Goal: Transaction & Acquisition: Purchase product/service

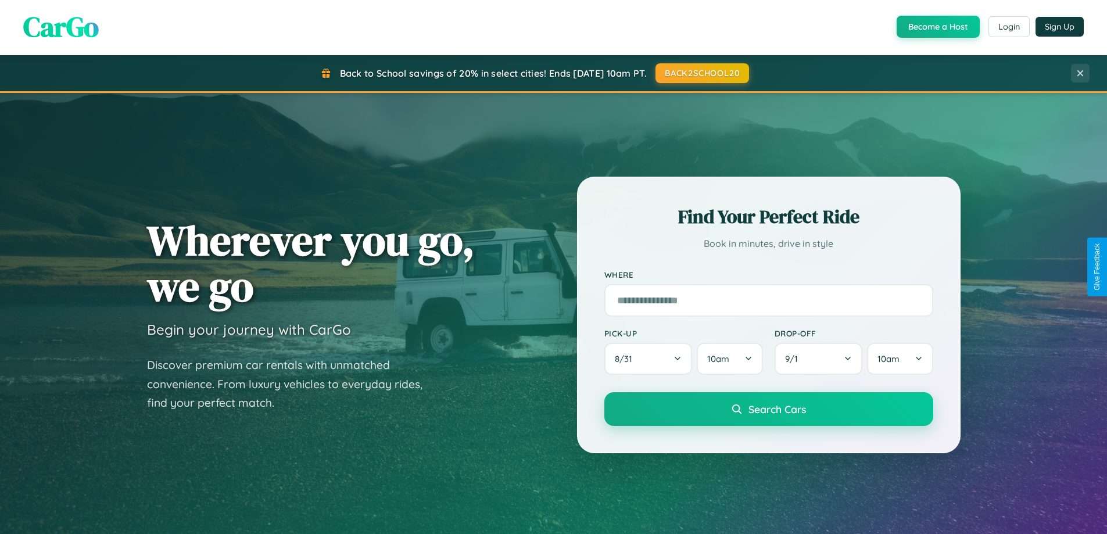
scroll to position [800, 0]
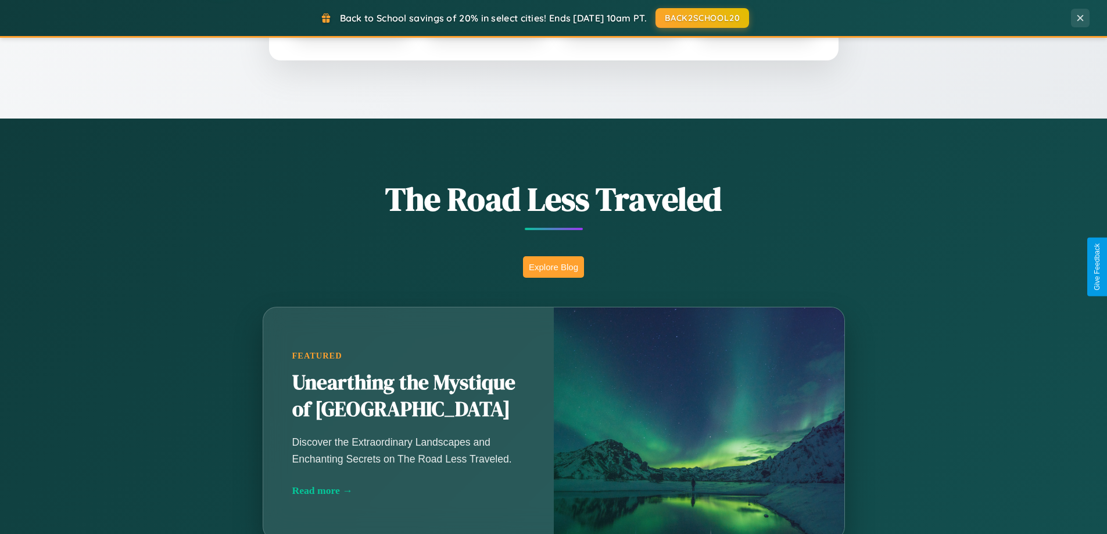
click at [553, 267] on button "Explore Blog" at bounding box center [553, 267] width 61 height 22
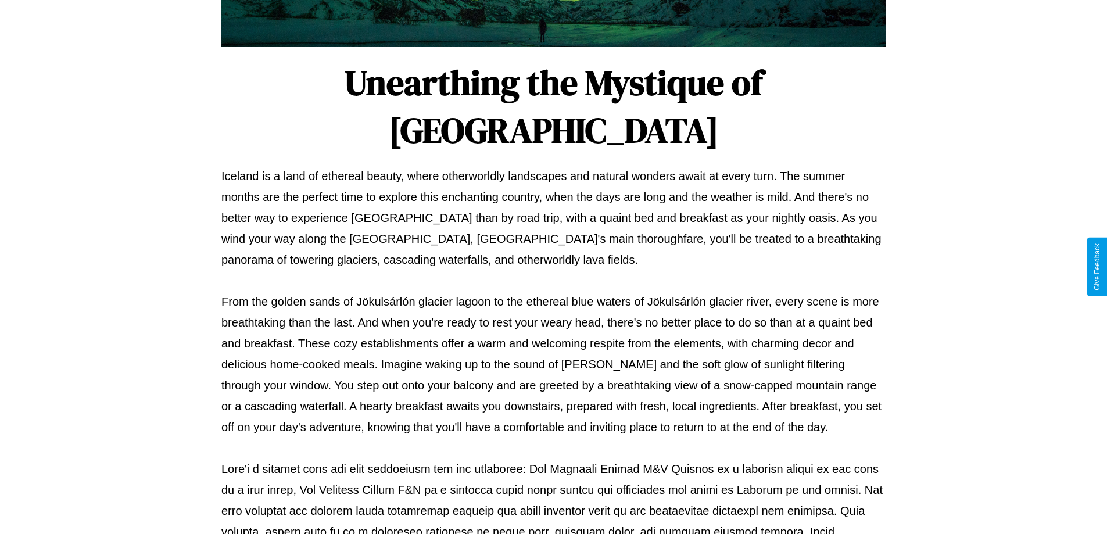
scroll to position [376, 0]
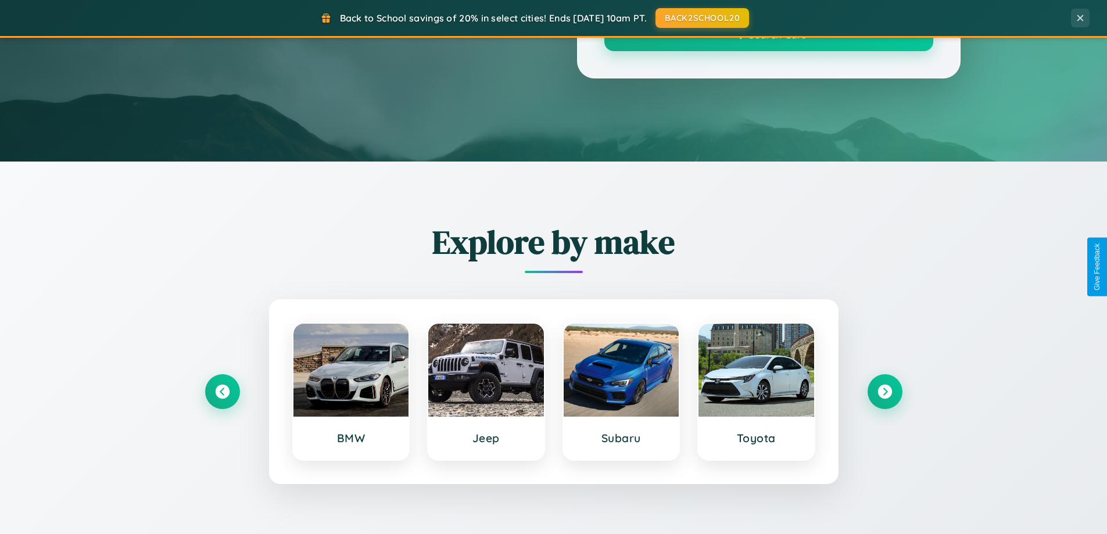
scroll to position [800, 0]
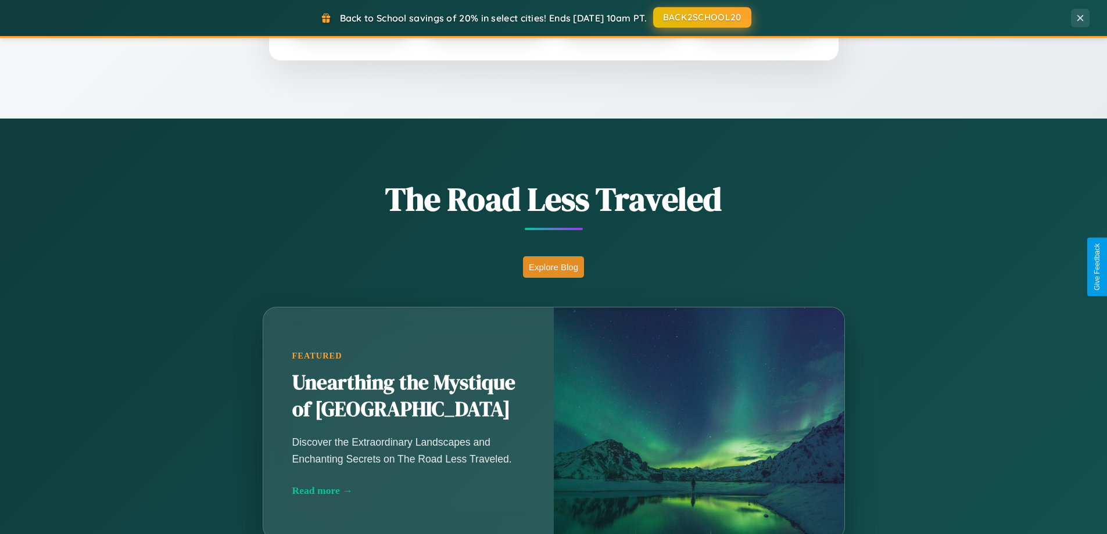
click at [701, 17] on button "BACK2SCHOOL20" at bounding box center [702, 17] width 98 height 21
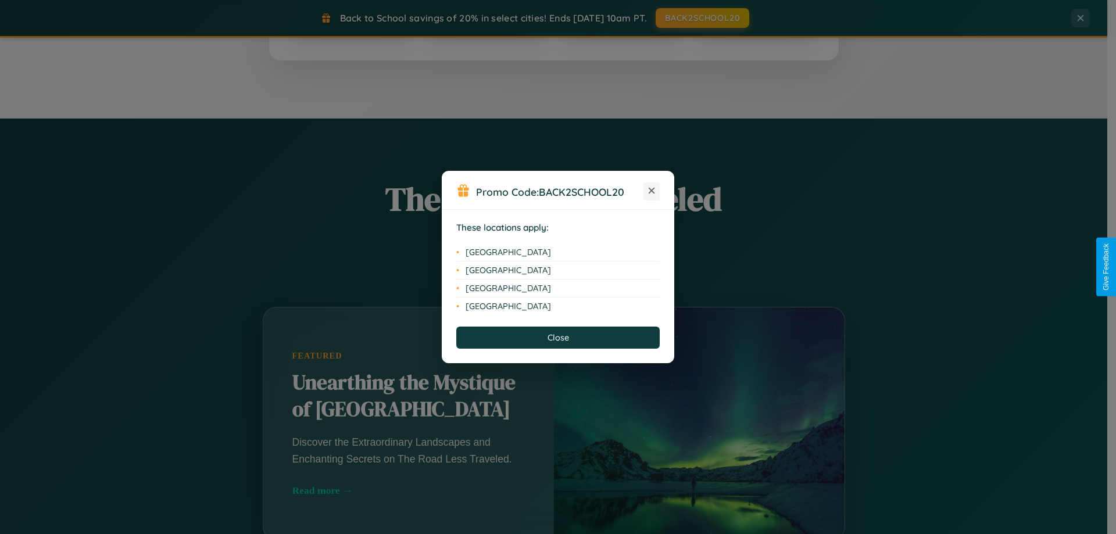
click at [651, 191] on icon at bounding box center [652, 191] width 6 height 6
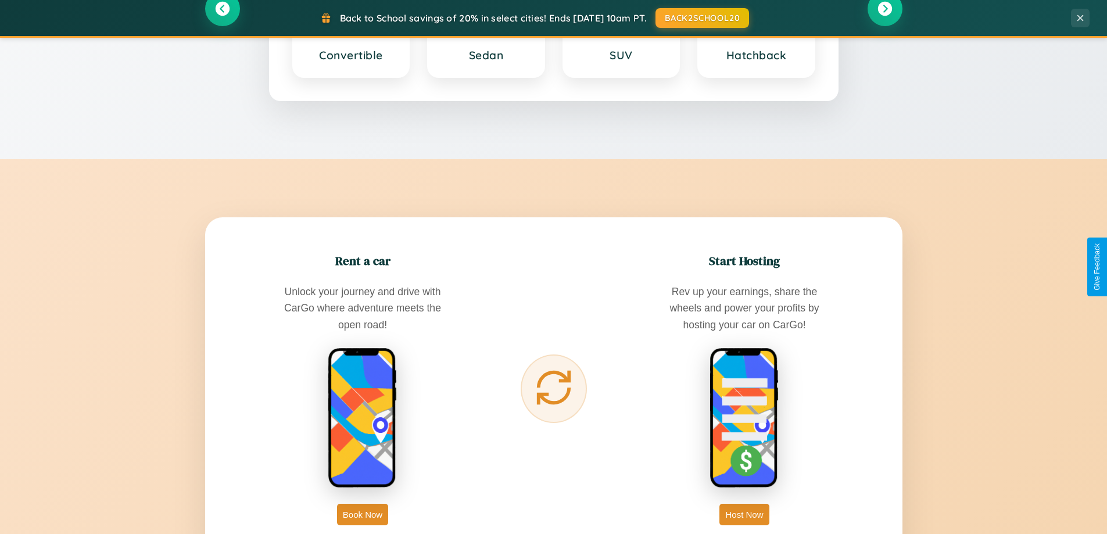
scroll to position [1867, 0]
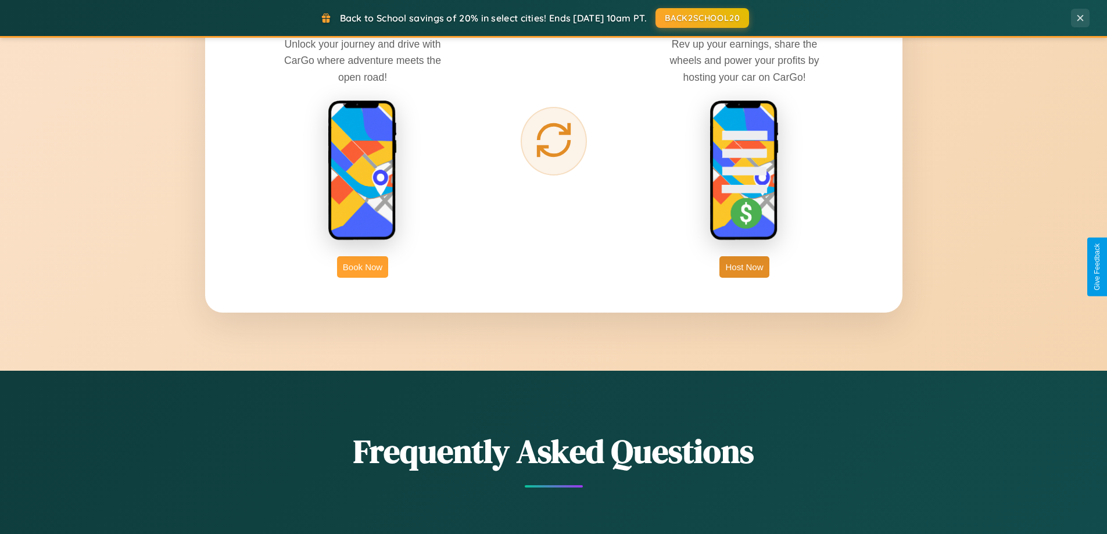
click at [363, 267] on button "Book Now" at bounding box center [362, 267] width 51 height 22
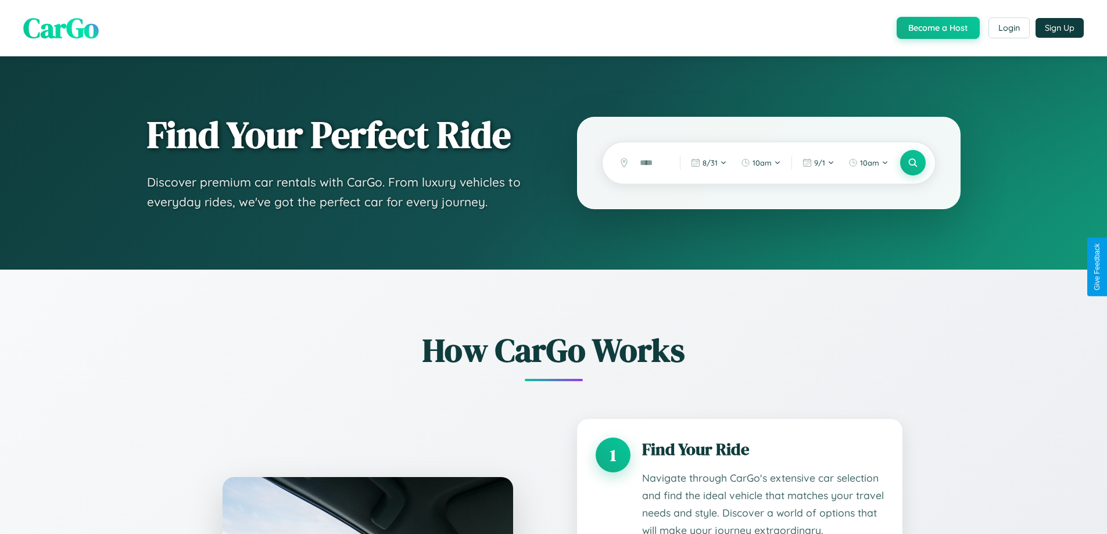
scroll to position [969, 0]
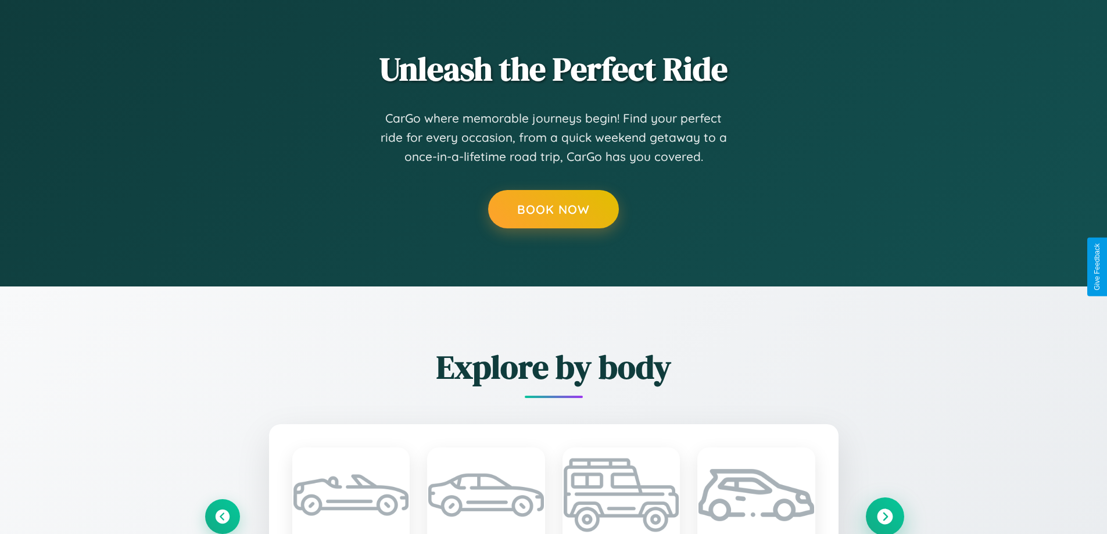
click at [884, 516] on icon at bounding box center [885, 516] width 16 height 16
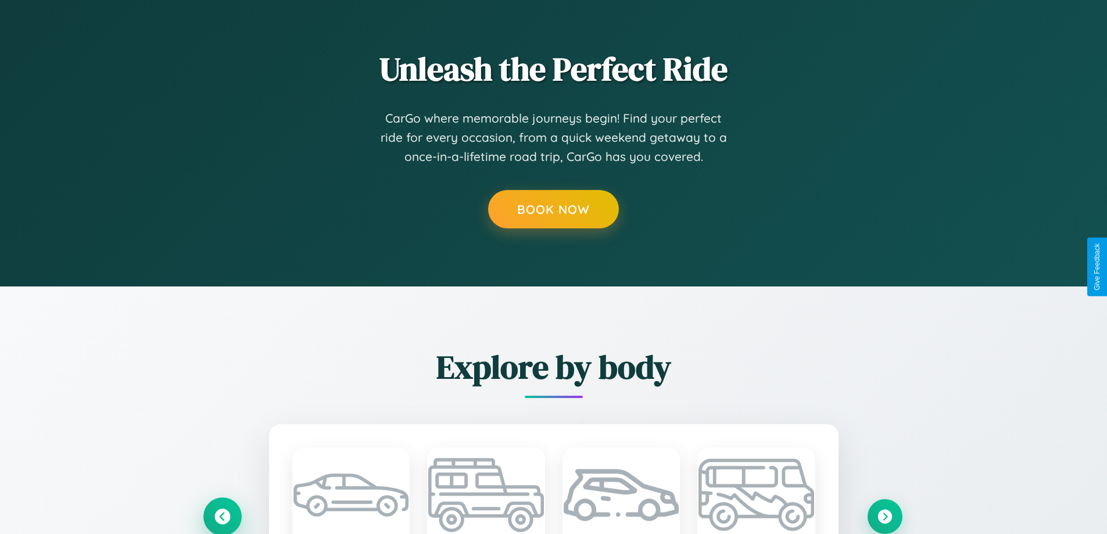
click at [222, 515] on icon at bounding box center [222, 516] width 19 height 19
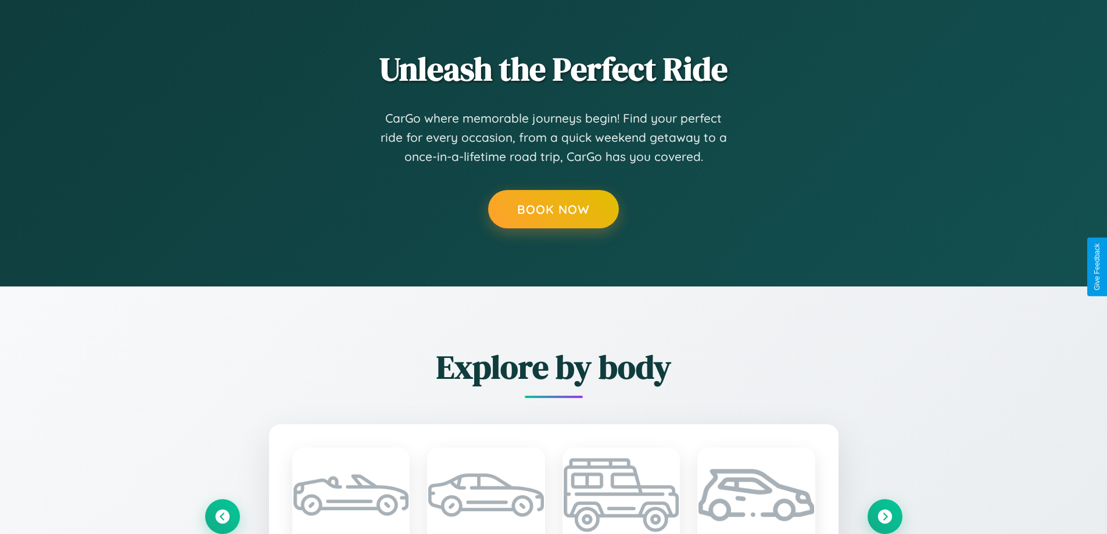
scroll to position [0, 0]
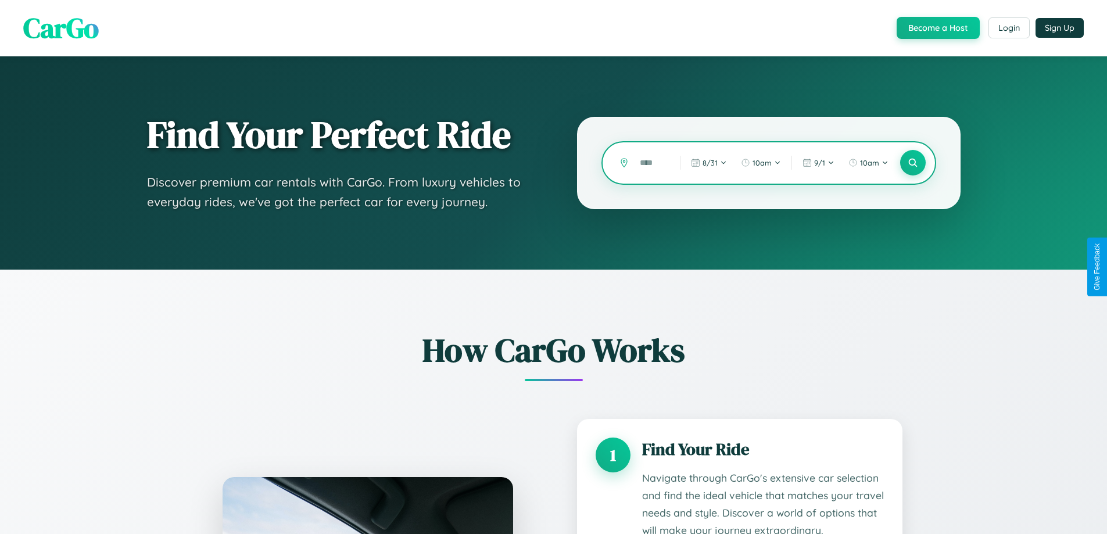
click at [651, 163] on input "text" at bounding box center [651, 163] width 34 height 20
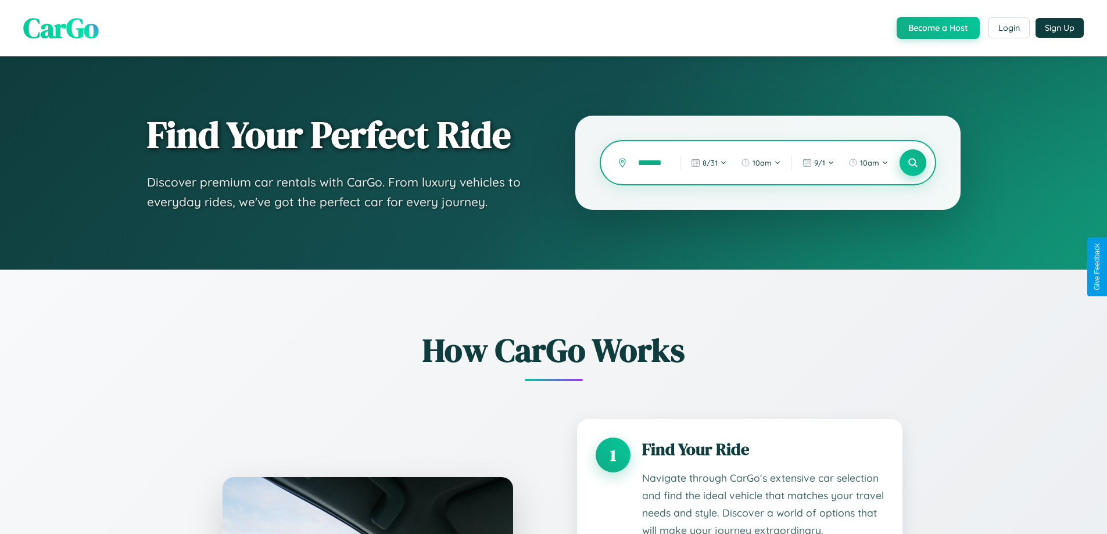
type input "*******"
click at [912, 163] on icon at bounding box center [912, 162] width 11 height 11
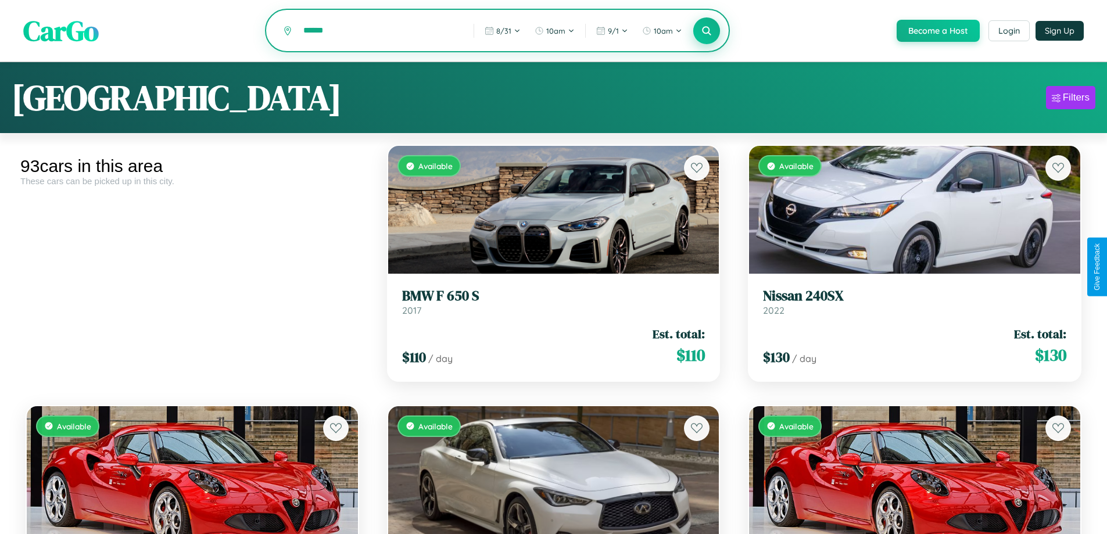
type input "******"
click at [706, 31] on icon at bounding box center [706, 30] width 11 height 11
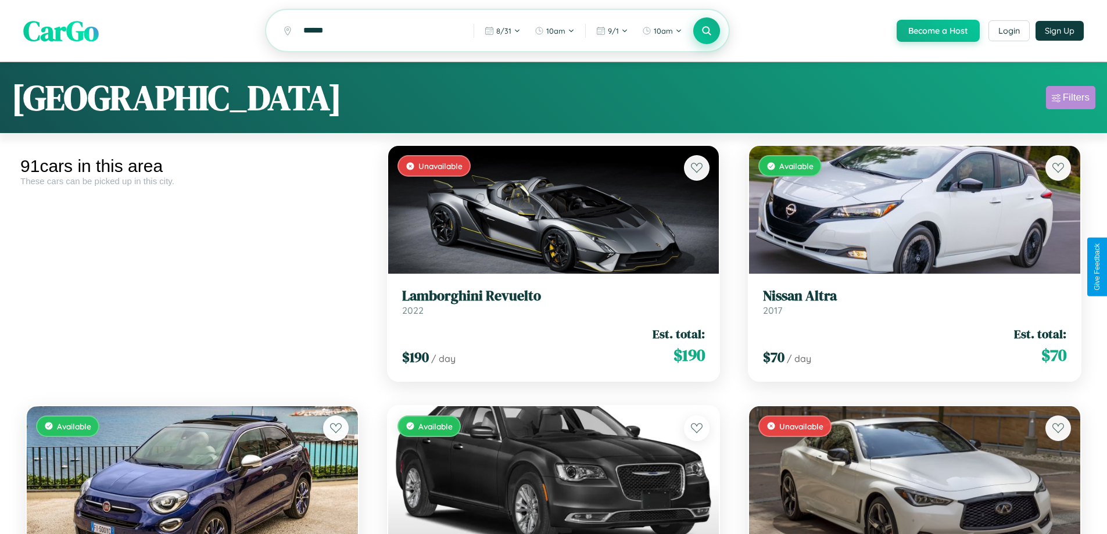
click at [1070, 99] on div "Filters" at bounding box center [1076, 98] width 27 height 12
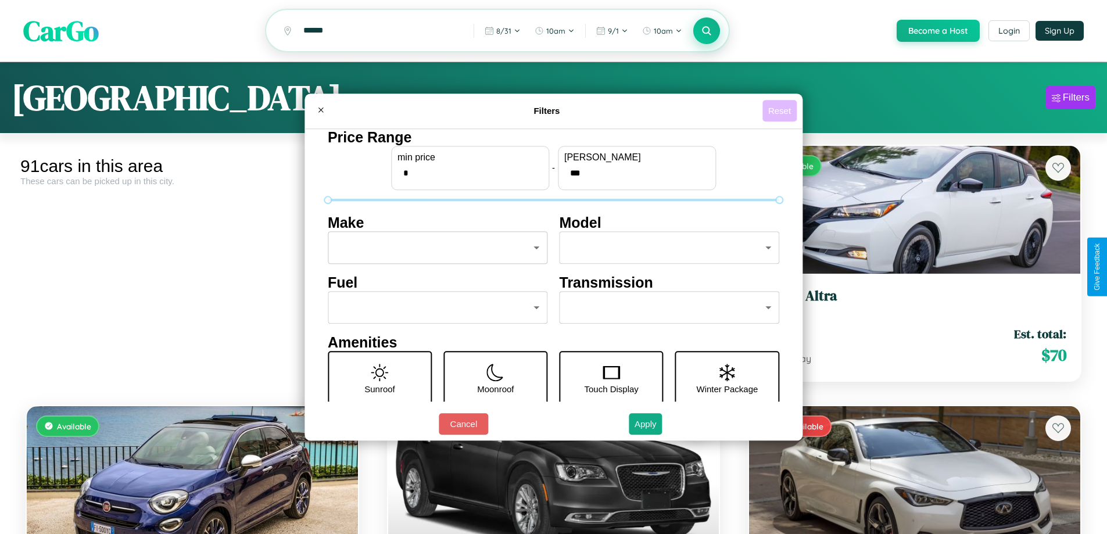
click at [781, 110] on button "Reset" at bounding box center [779, 111] width 34 height 22
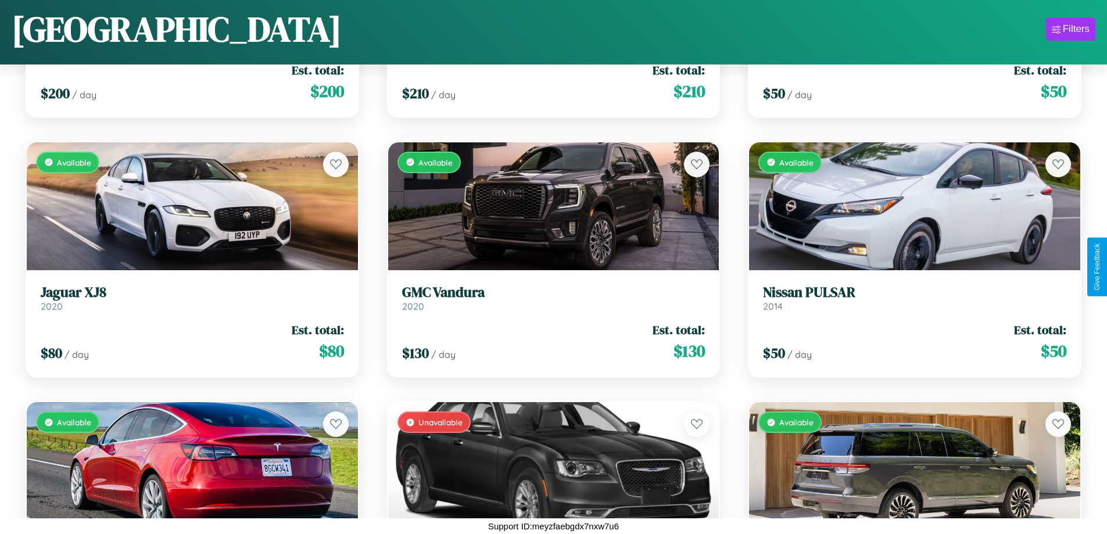
scroll to position [1204, 0]
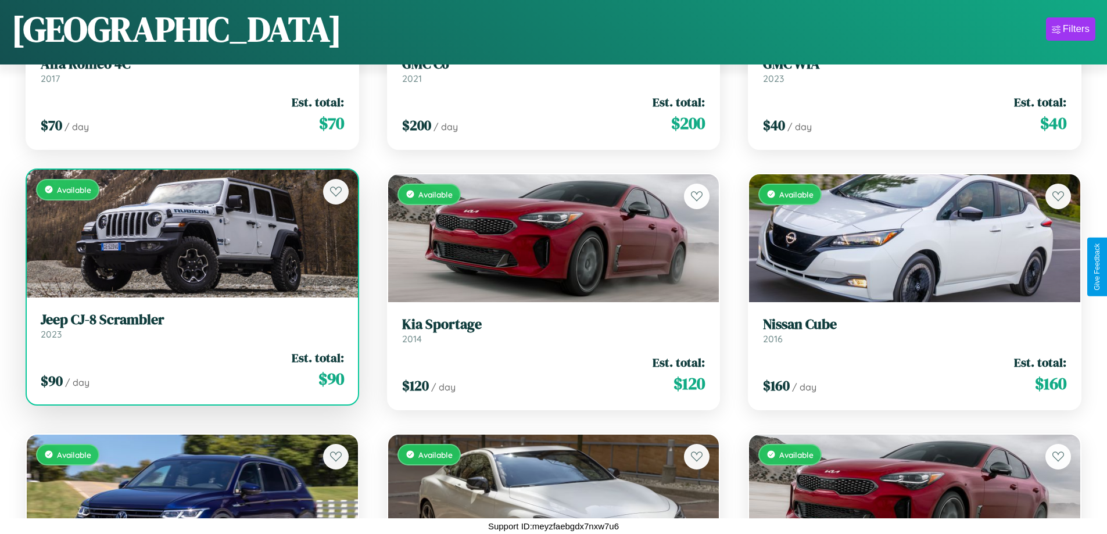
click at [191, 325] on h3 "Jeep CJ-8 Scrambler" at bounding box center [192, 319] width 303 height 17
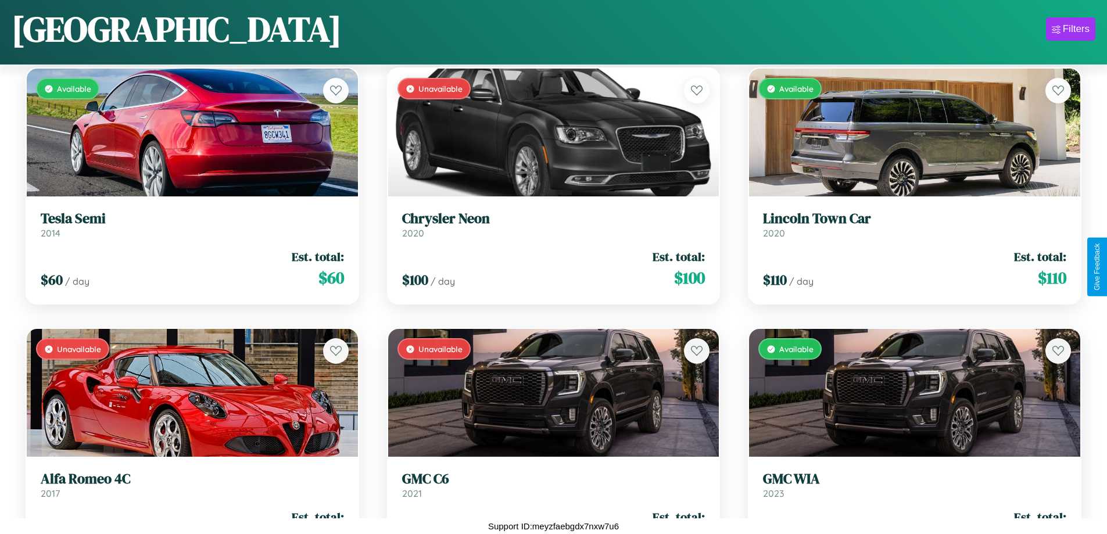
scroll to position [424, 0]
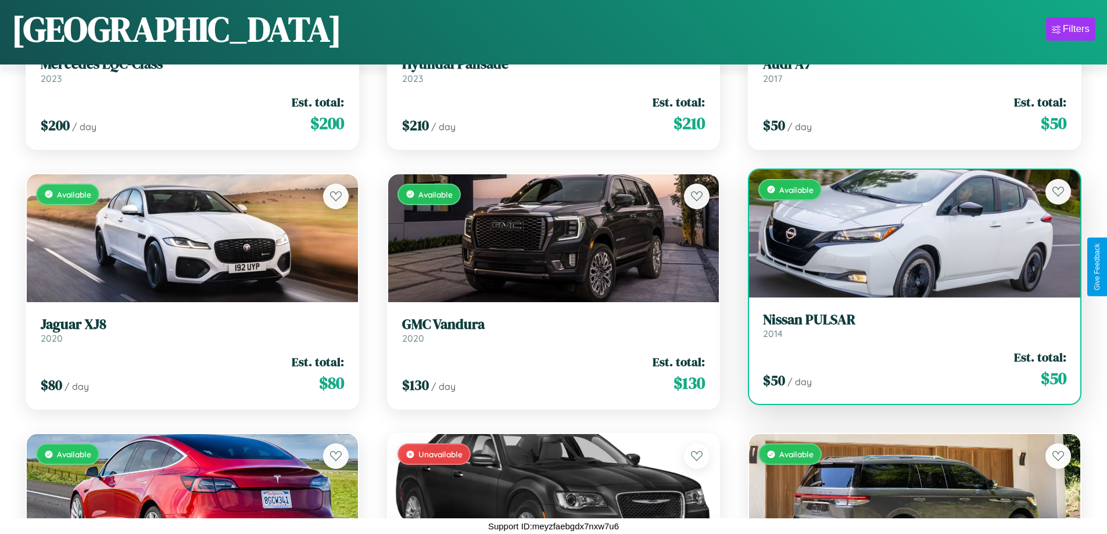
click at [907, 238] on div "Available" at bounding box center [914, 234] width 331 height 128
click at [907, 233] on div "Available" at bounding box center [914, 234] width 331 height 128
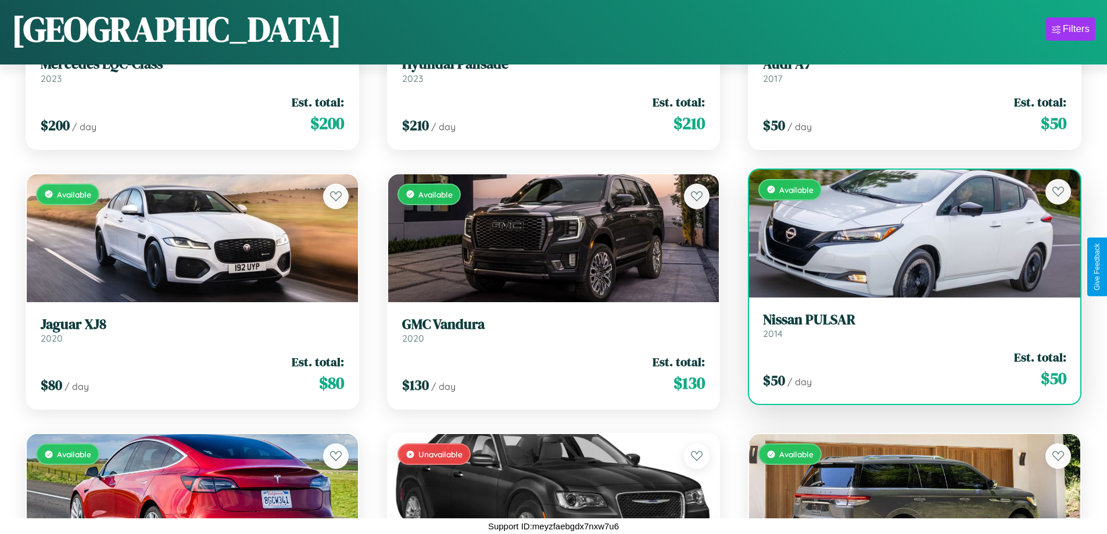
click at [907, 233] on div "Available" at bounding box center [914, 234] width 331 height 128
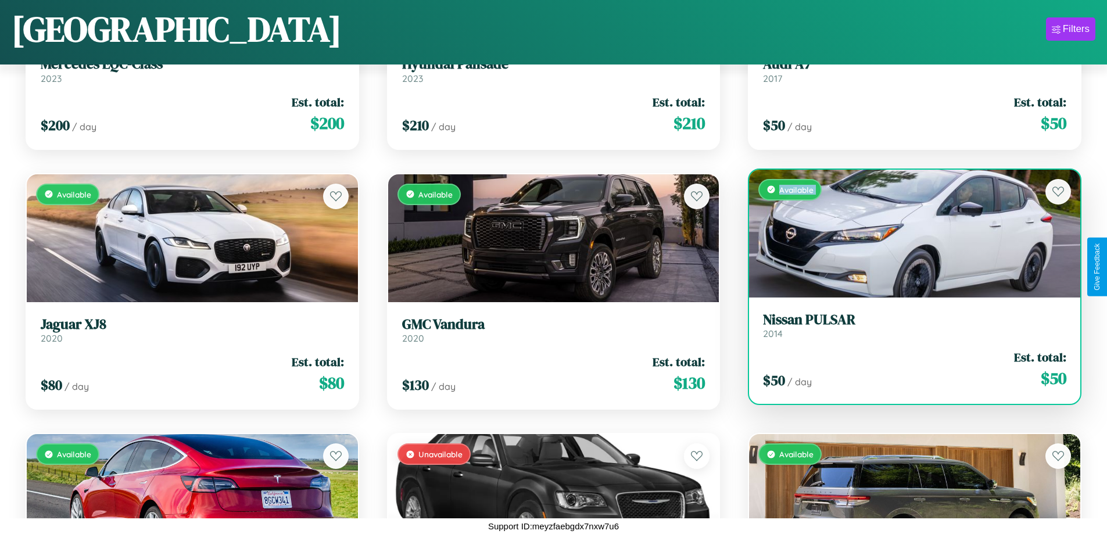
click at [907, 233] on div "Available" at bounding box center [914, 234] width 331 height 128
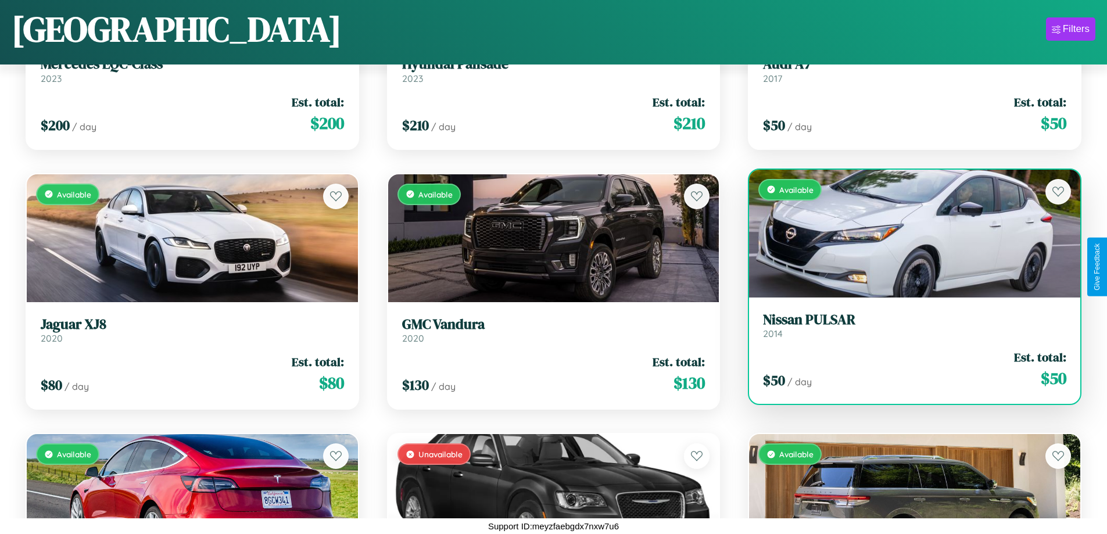
click at [907, 233] on div "Available" at bounding box center [914, 234] width 331 height 128
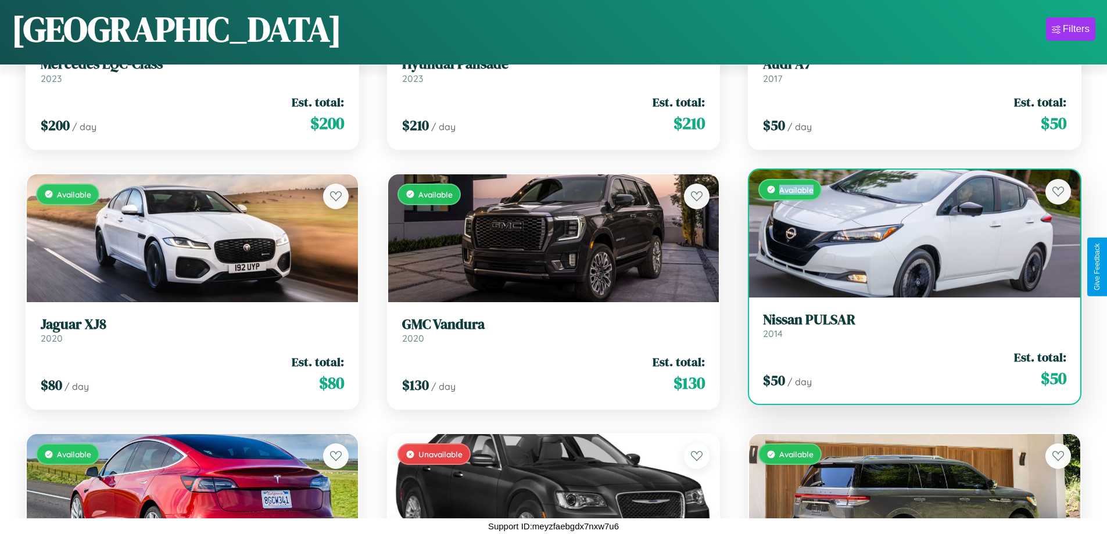
click at [907, 233] on div "Available" at bounding box center [914, 234] width 331 height 128
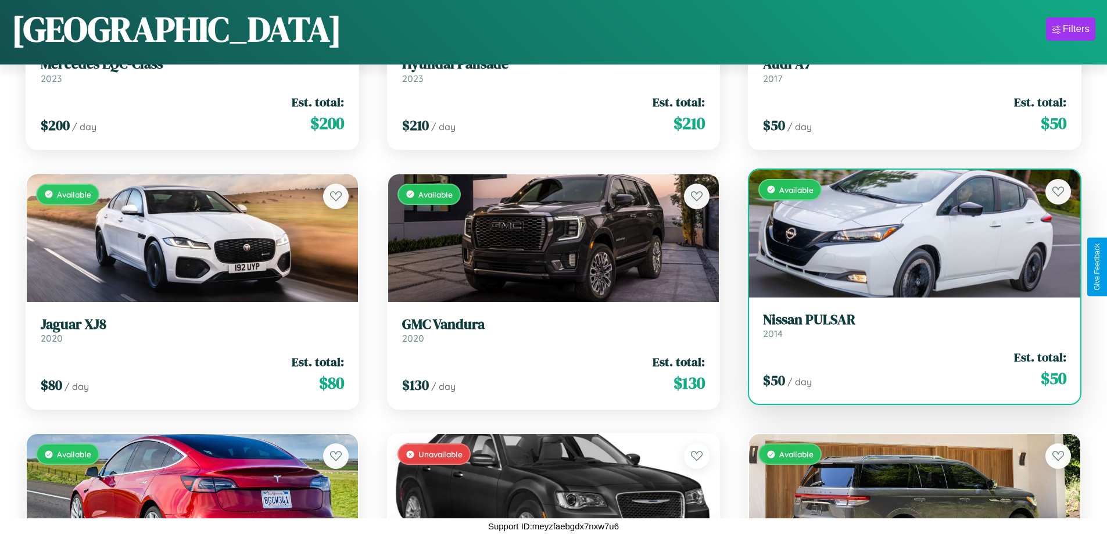
click at [907, 325] on h3 "Nissan PULSAR" at bounding box center [914, 319] width 303 height 17
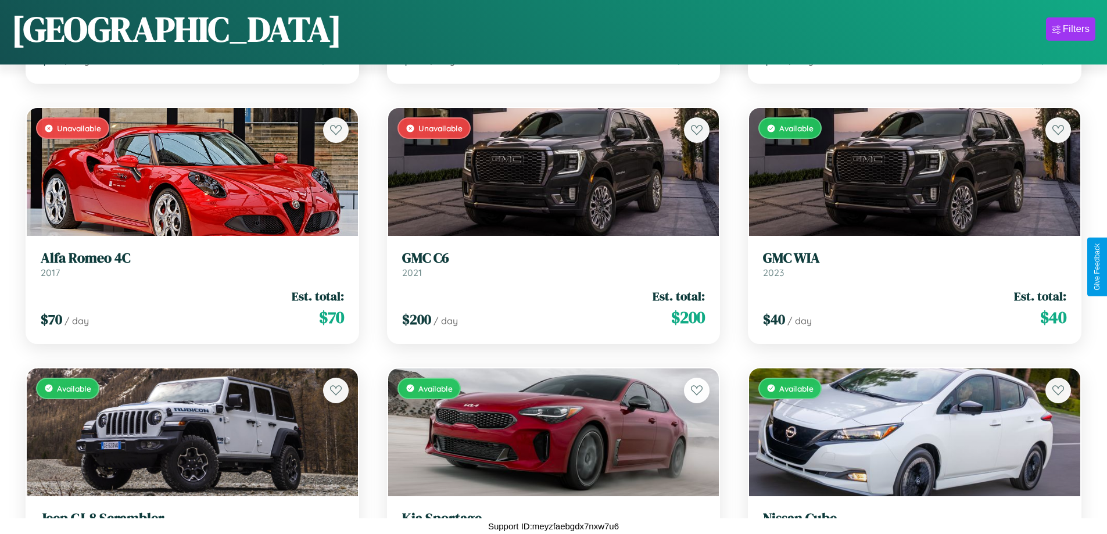
scroll to position [1204, 0]
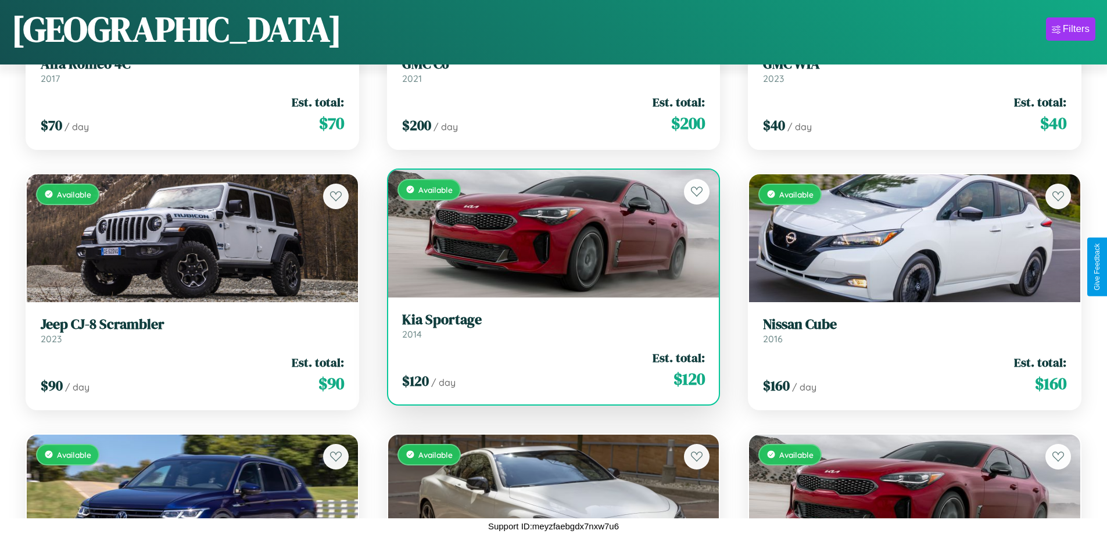
click at [549, 325] on h3 "Kia Sportage" at bounding box center [553, 319] width 303 height 17
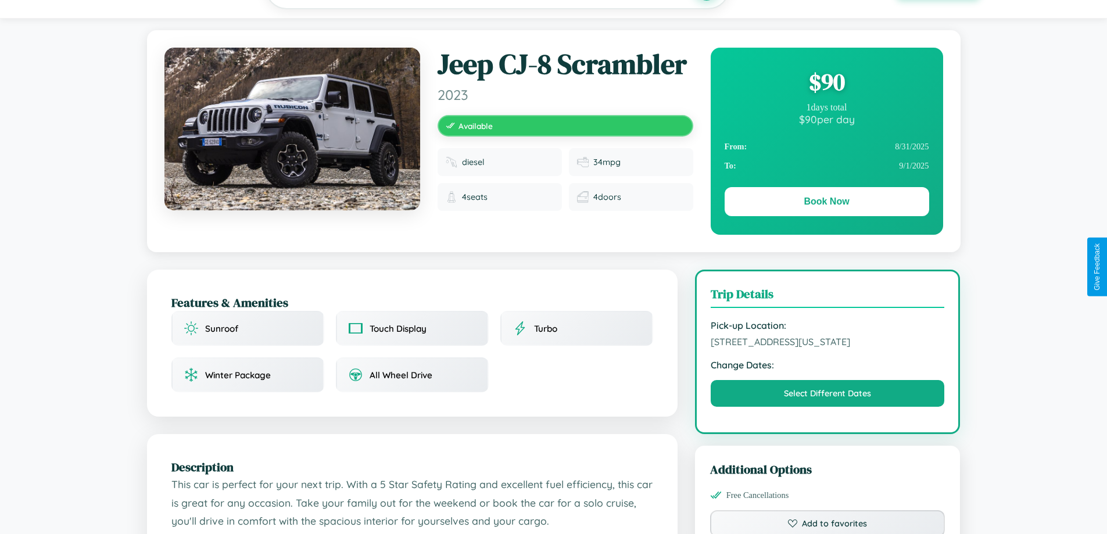
scroll to position [382, 0]
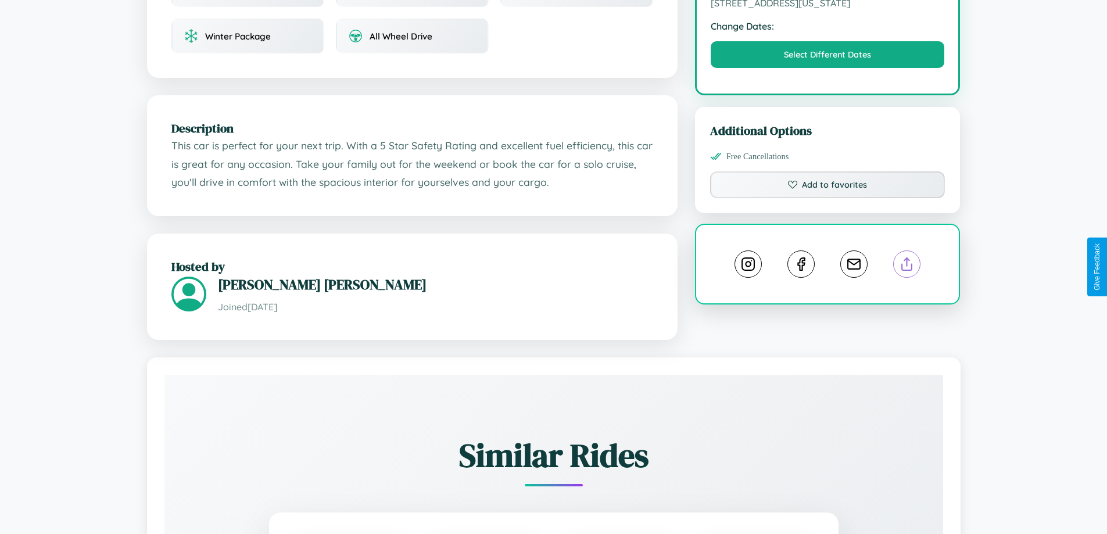
click at [907, 266] on line at bounding box center [907, 262] width 0 height 8
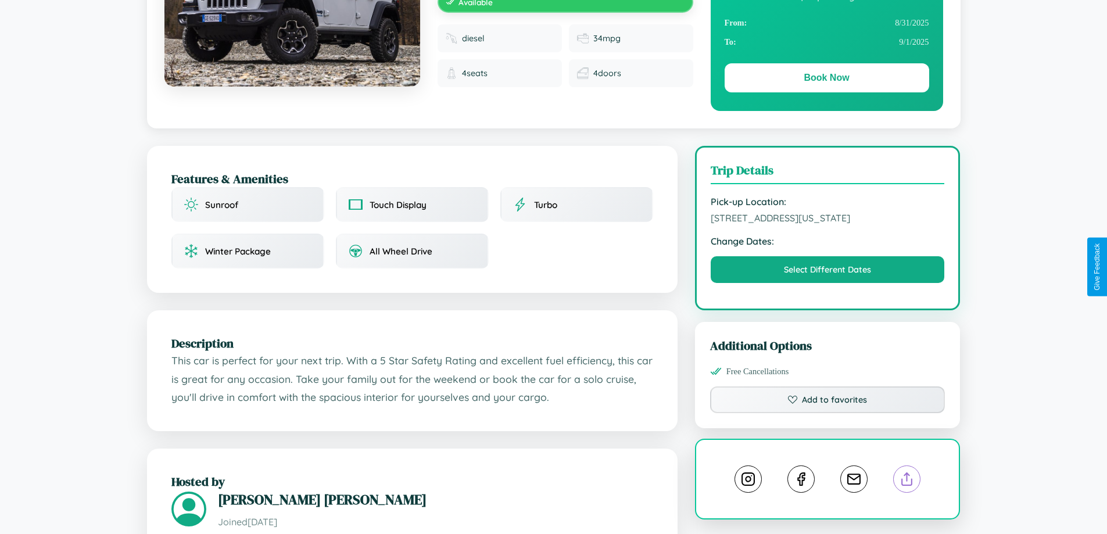
scroll to position [120, 0]
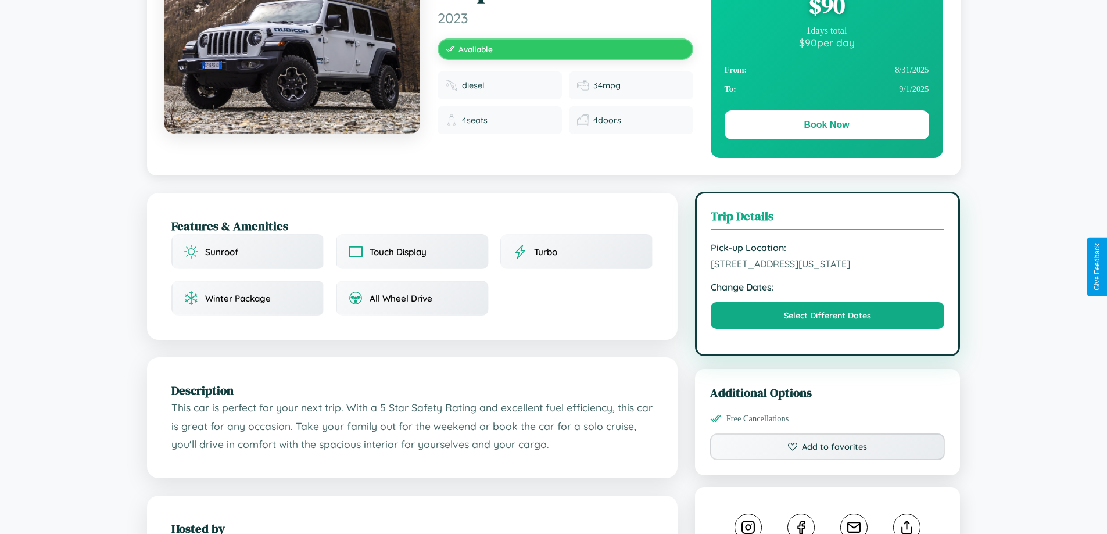
click at [828, 266] on span "[STREET_ADDRESS][US_STATE]" at bounding box center [828, 264] width 234 height 12
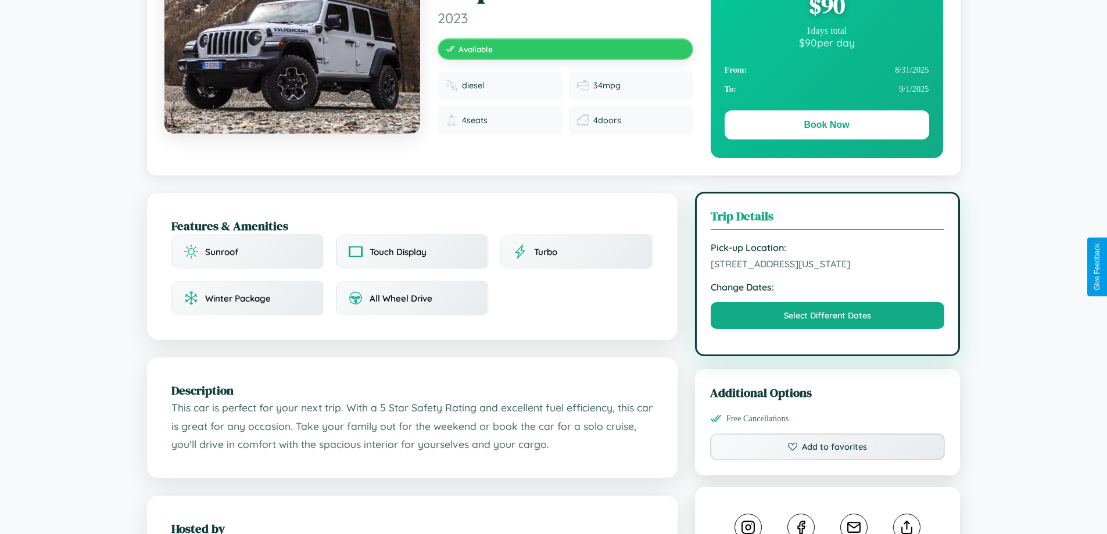
click at [828, 266] on span "[STREET_ADDRESS][US_STATE]" at bounding box center [828, 264] width 234 height 12
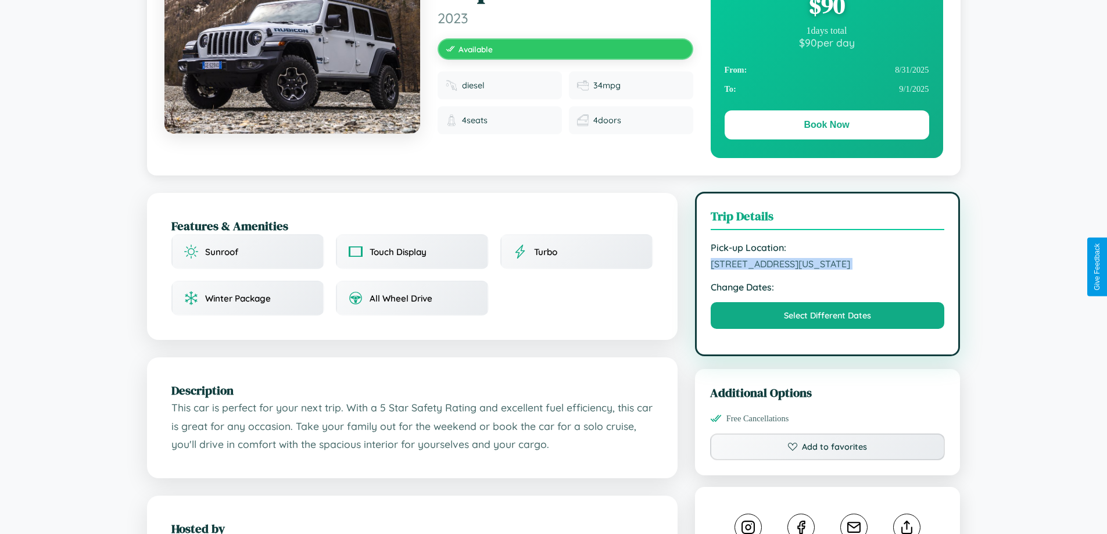
click at [828, 266] on span "[STREET_ADDRESS][US_STATE]" at bounding box center [828, 264] width 234 height 12
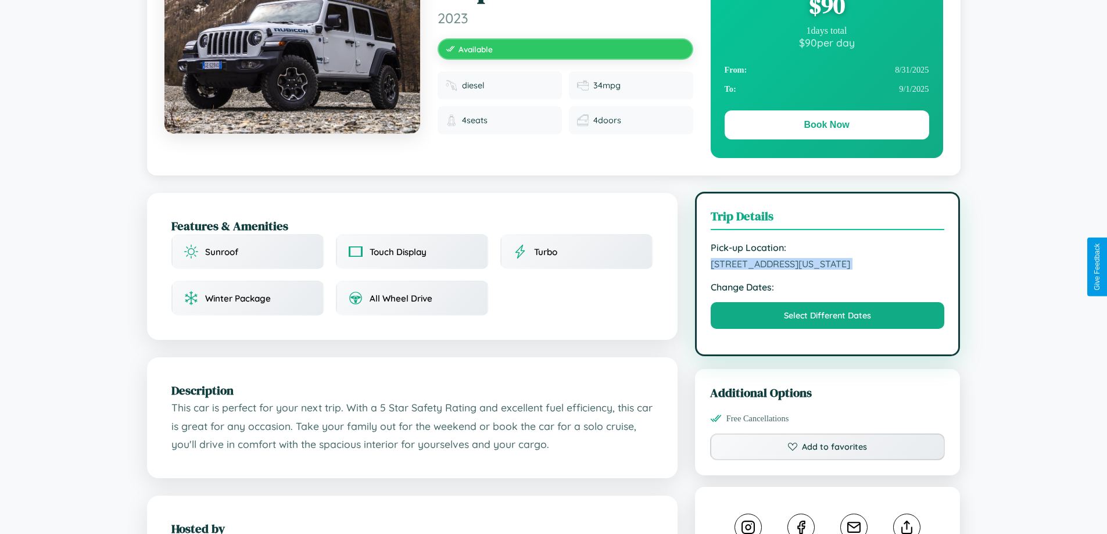
click at [828, 266] on span "[STREET_ADDRESS][US_STATE]" at bounding box center [828, 264] width 234 height 12
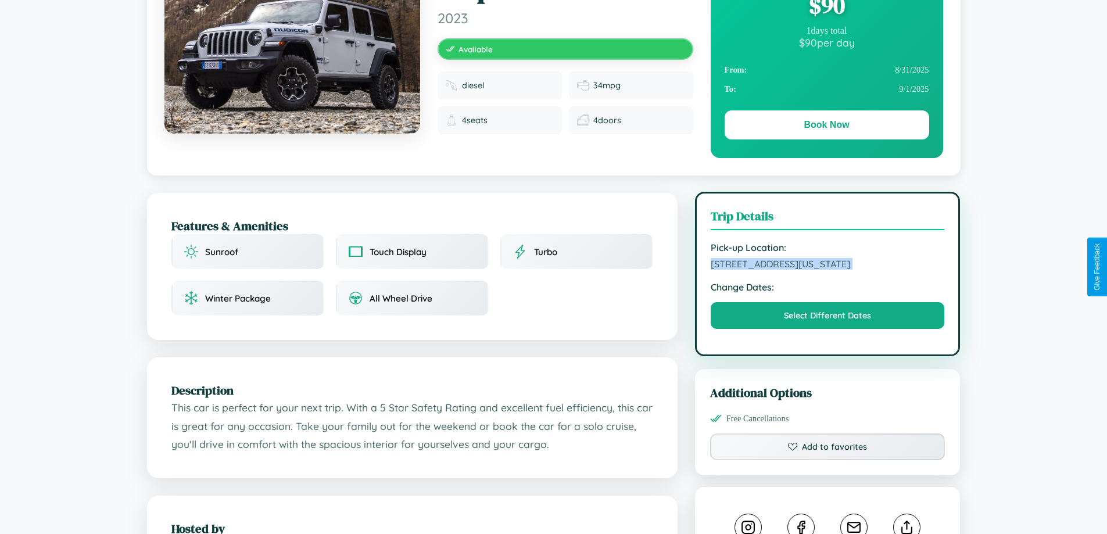
click at [828, 266] on span "[STREET_ADDRESS][US_STATE]" at bounding box center [828, 264] width 234 height 12
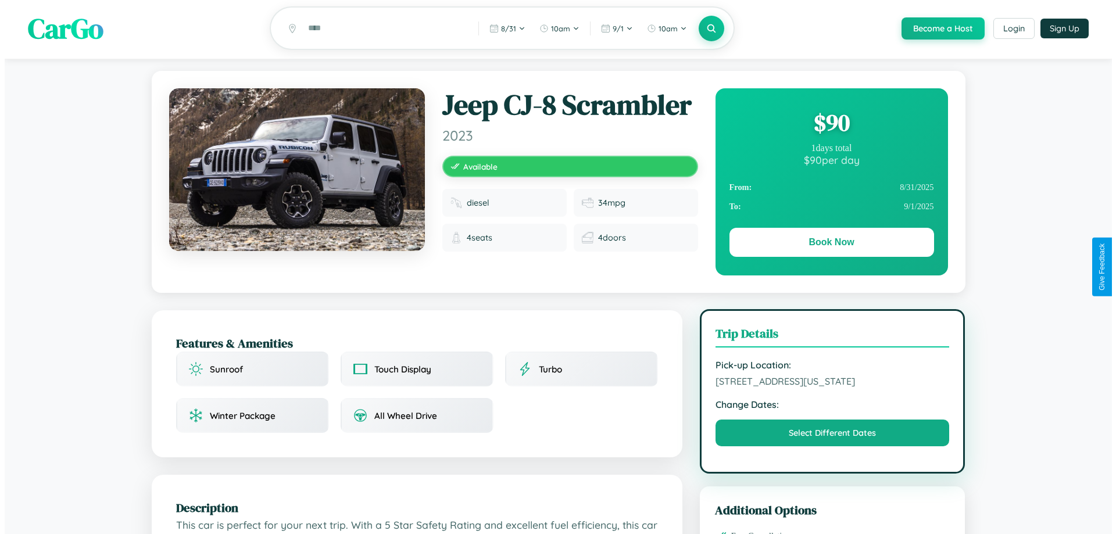
scroll to position [0, 0]
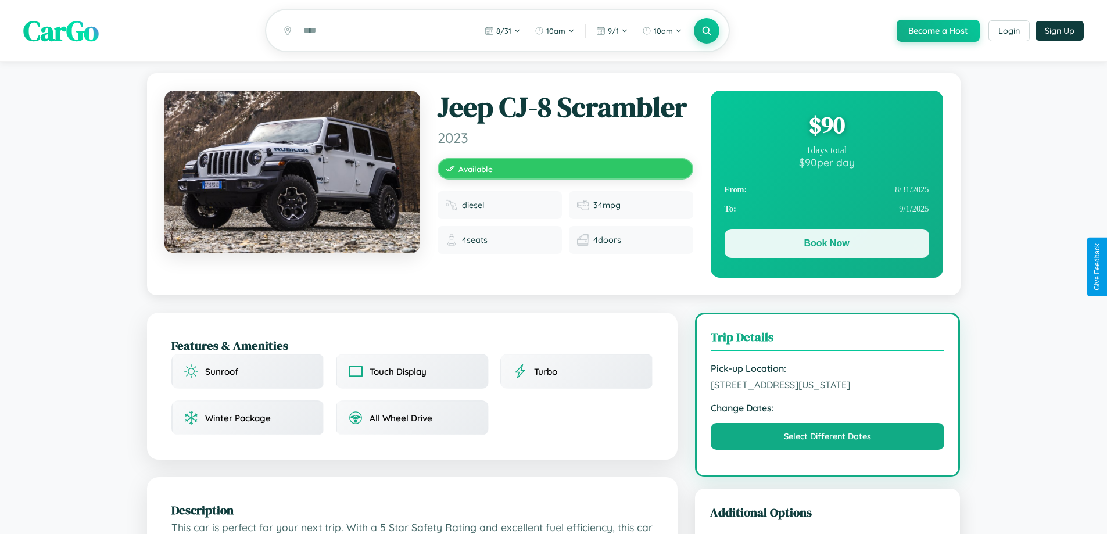
click at [826, 245] on button "Book Now" at bounding box center [827, 243] width 205 height 29
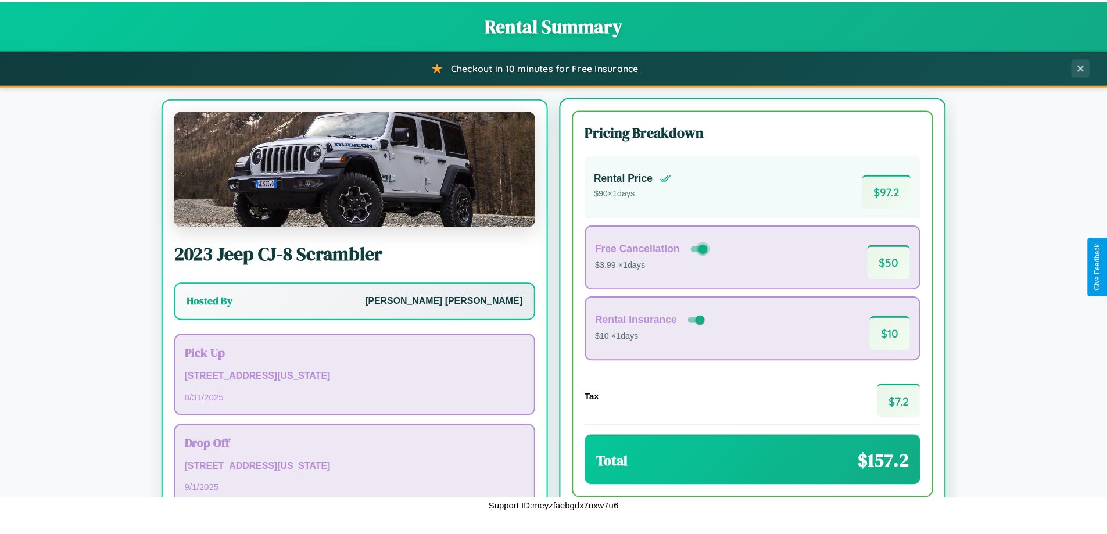
scroll to position [54, 0]
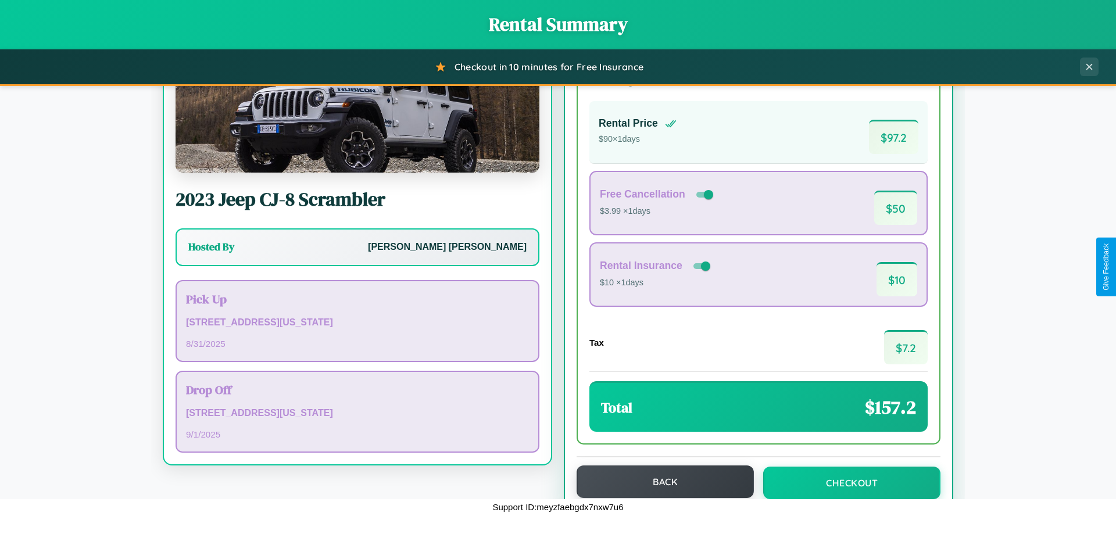
click at [660, 482] on button "Back" at bounding box center [664, 481] width 177 height 33
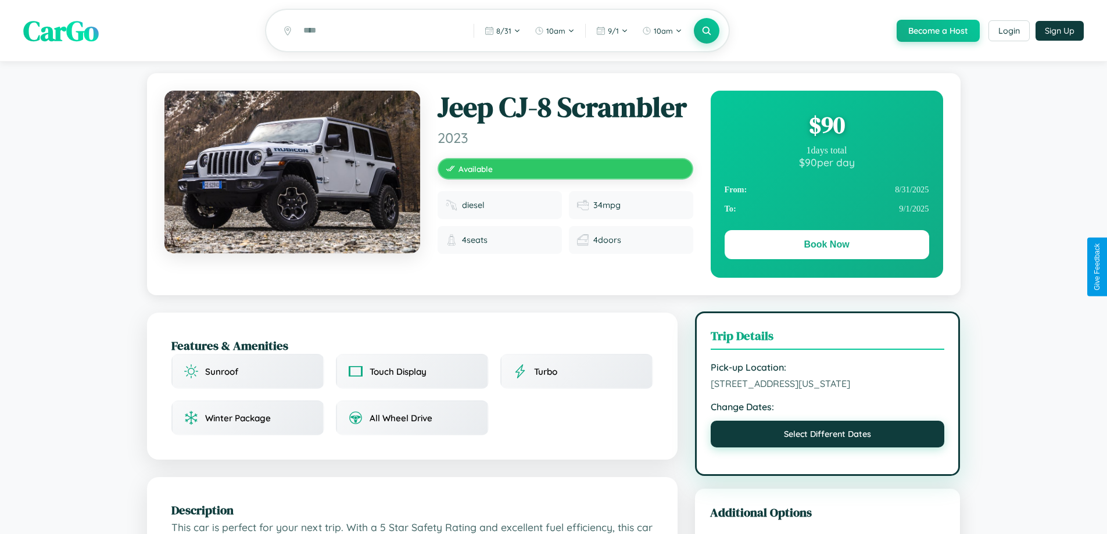
click at [828, 436] on button "Select Different Dates" at bounding box center [828, 434] width 234 height 27
select select "*"
select select "****"
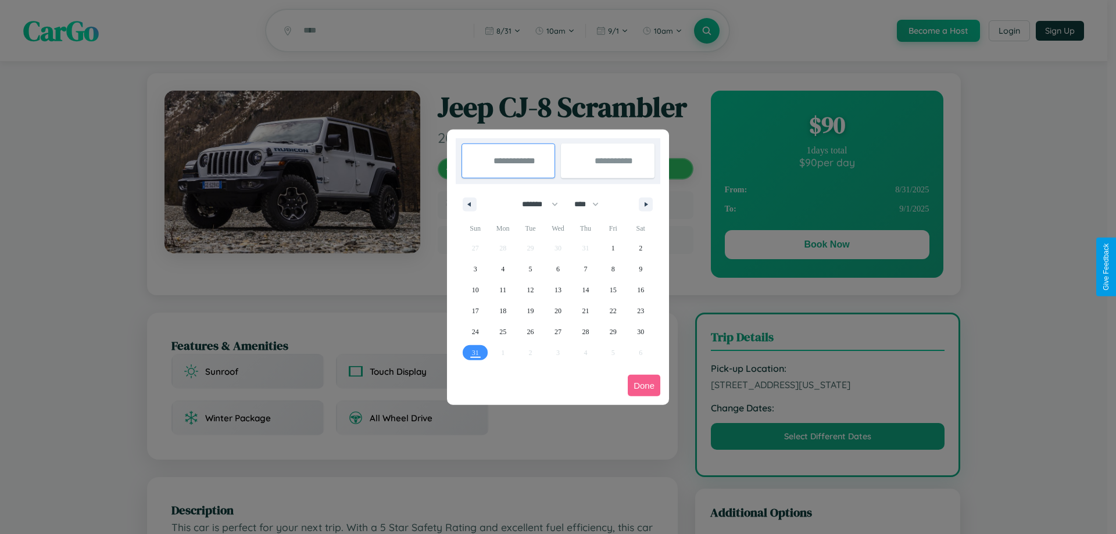
click at [535, 204] on select "******* ******** ***** ***** *** **** **** ****** ********* ******* ******** **…" at bounding box center [537, 204] width 49 height 19
select select "*"
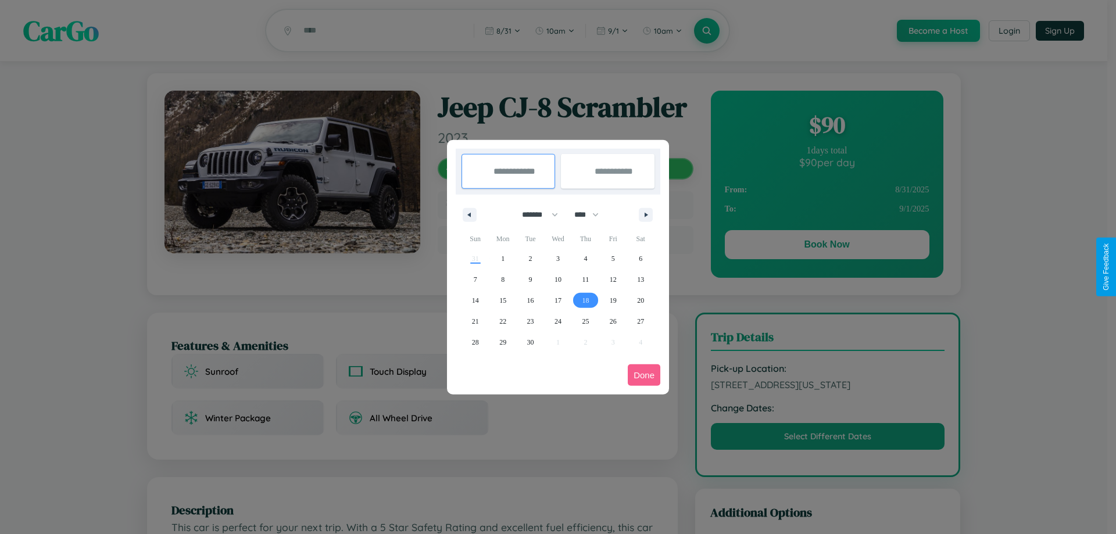
click at [585, 300] on span "18" at bounding box center [585, 300] width 7 height 21
type input "**********"
click at [475, 342] on span "28" at bounding box center [475, 342] width 7 height 21
type input "**********"
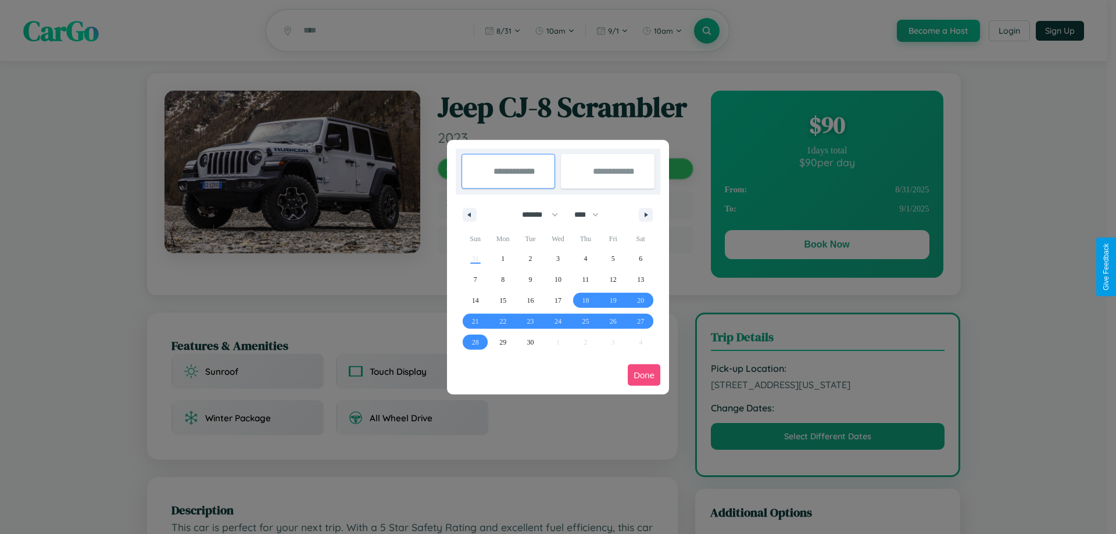
click at [644, 375] on button "Done" at bounding box center [644, 375] width 33 height 22
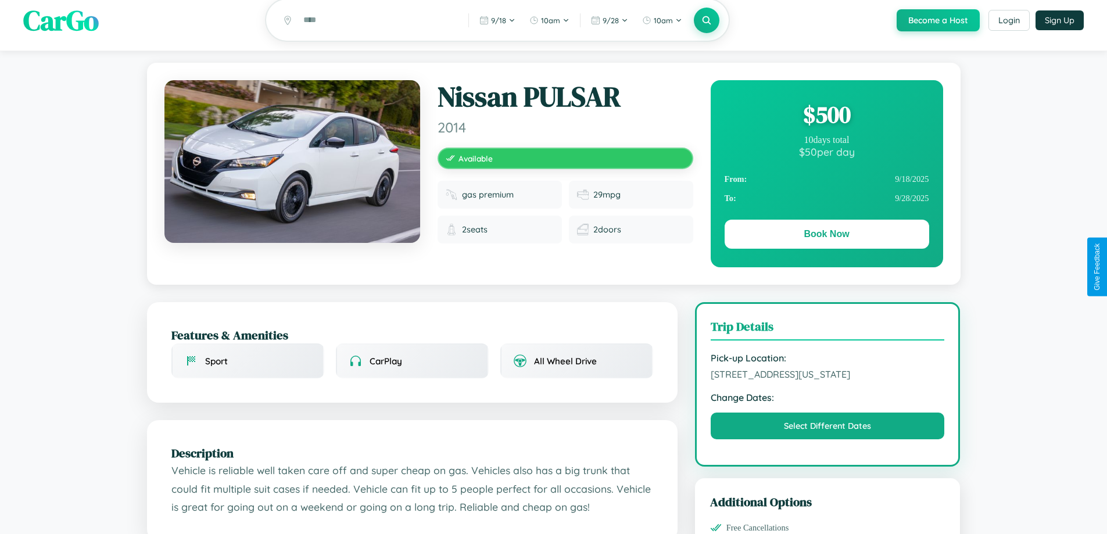
scroll to position [302, 0]
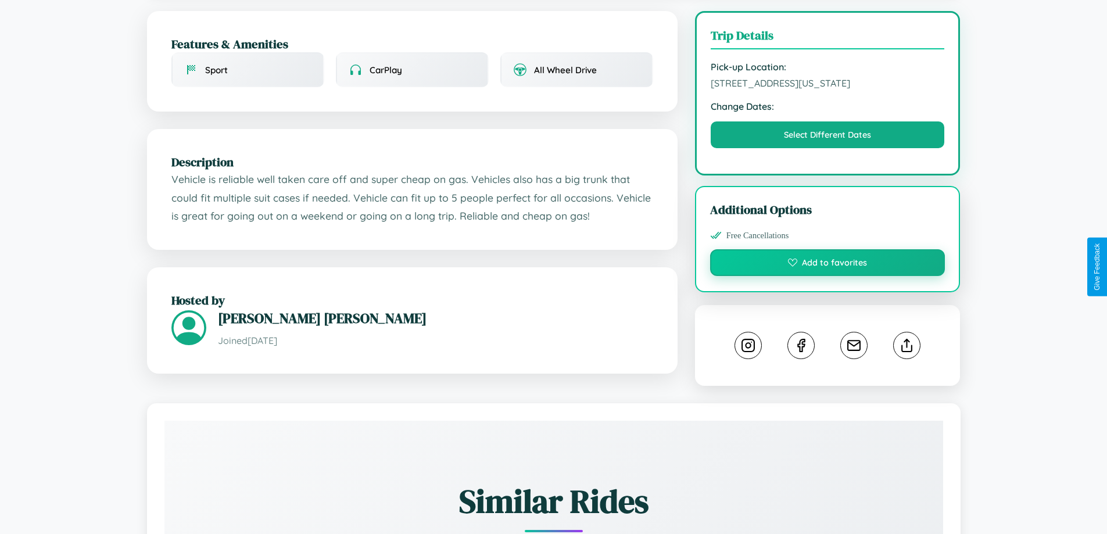
click at [828, 264] on button "Add to favorites" at bounding box center [827, 262] width 235 height 27
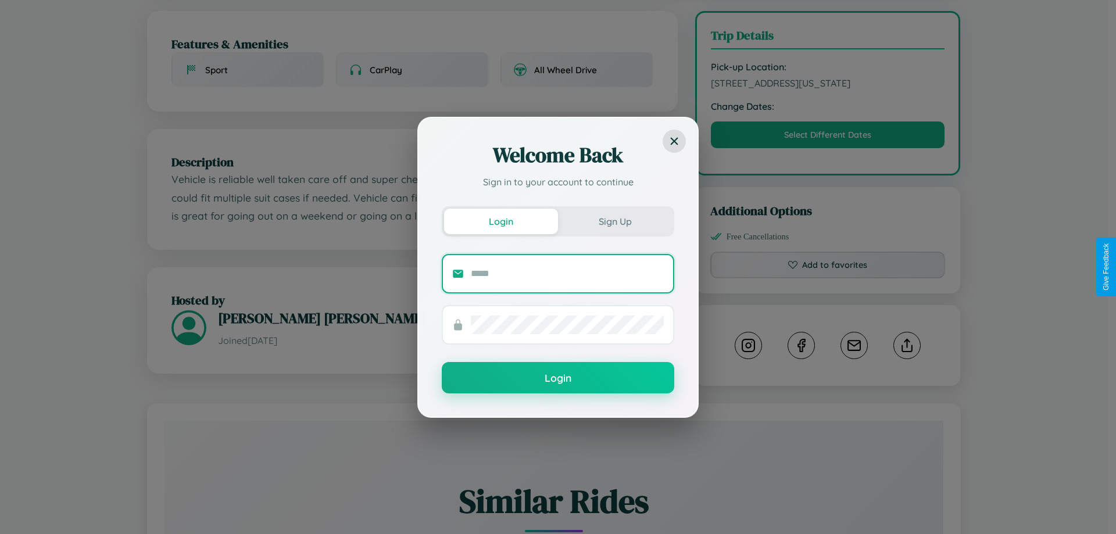
click at [567, 273] on input "text" at bounding box center [567, 273] width 193 height 19
type input "**********"
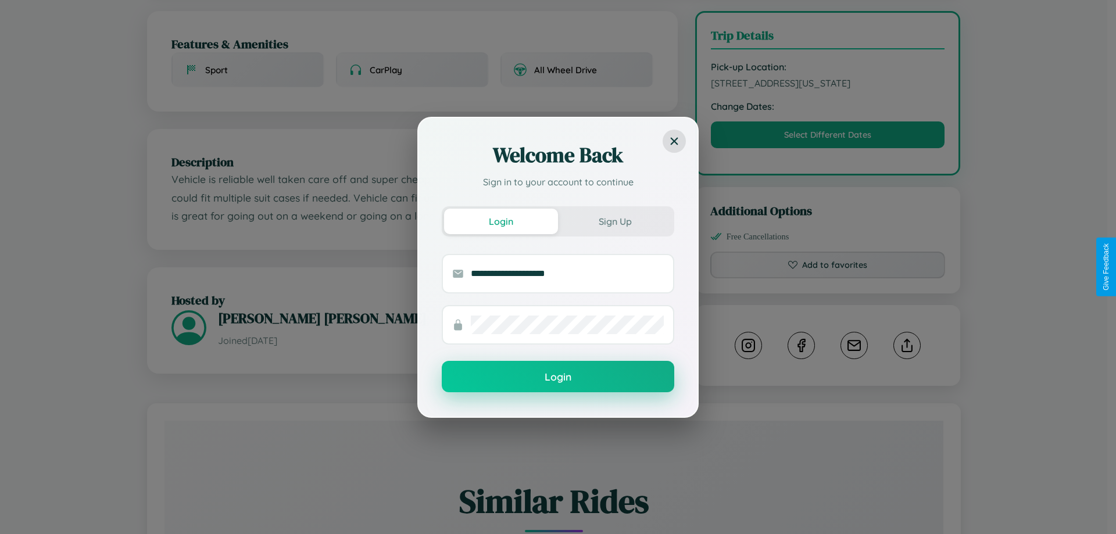
click at [558, 377] on button "Login" at bounding box center [558, 376] width 232 height 31
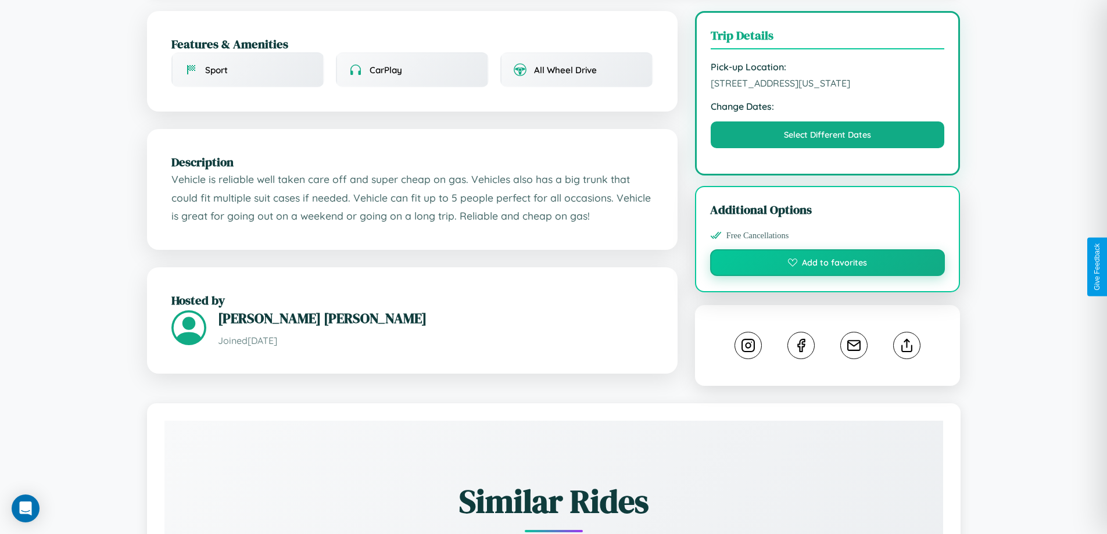
click at [828, 264] on button "Add to favorites" at bounding box center [827, 262] width 235 height 27
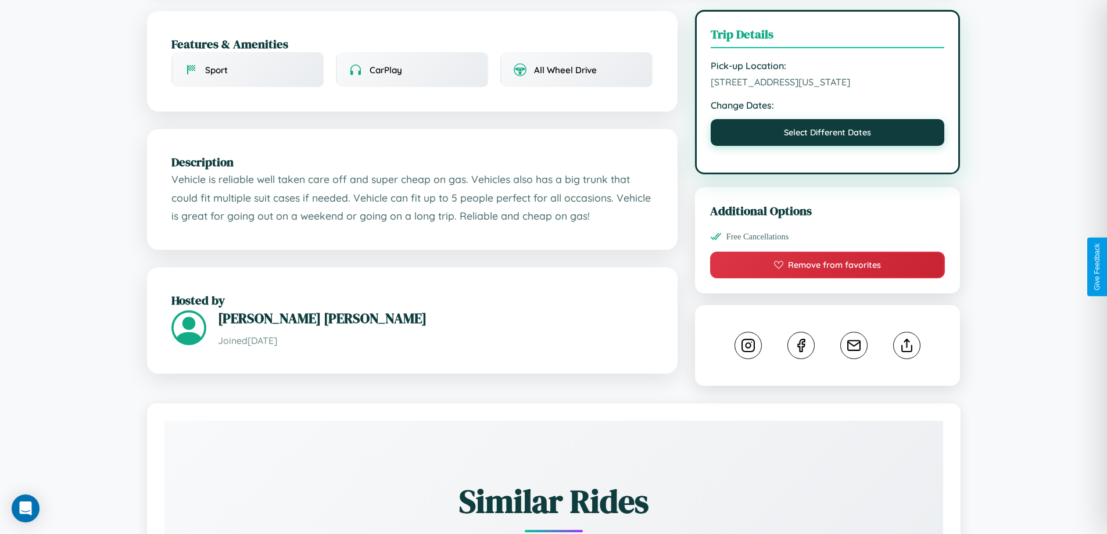
click at [828, 134] on button "Select Different Dates" at bounding box center [828, 132] width 234 height 27
select select "*"
select select "****"
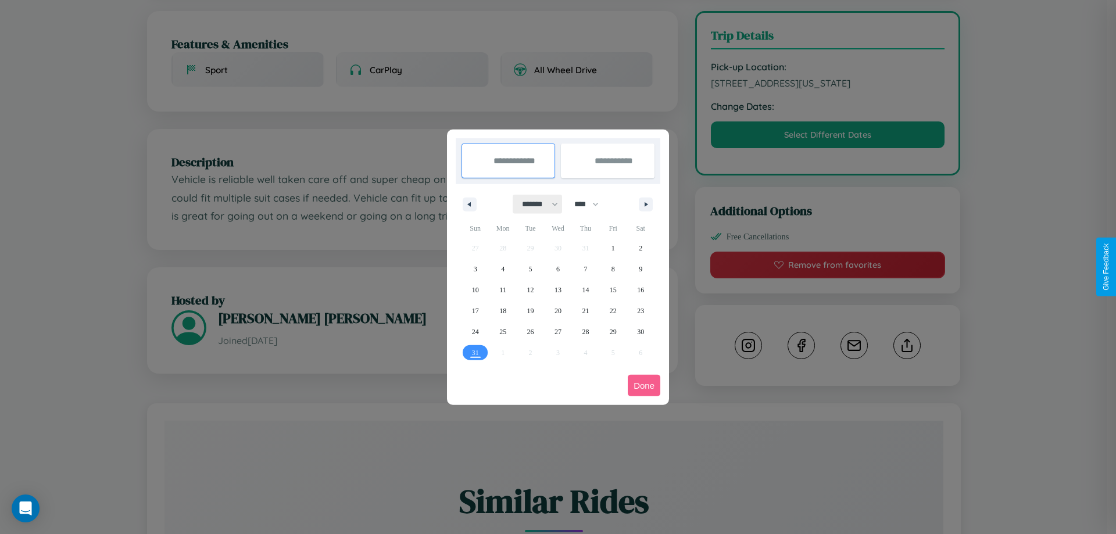
click at [535, 204] on select "******* ******** ***** ***** *** **** **** ****** ********* ******* ******** **…" at bounding box center [537, 204] width 49 height 19
select select "*"
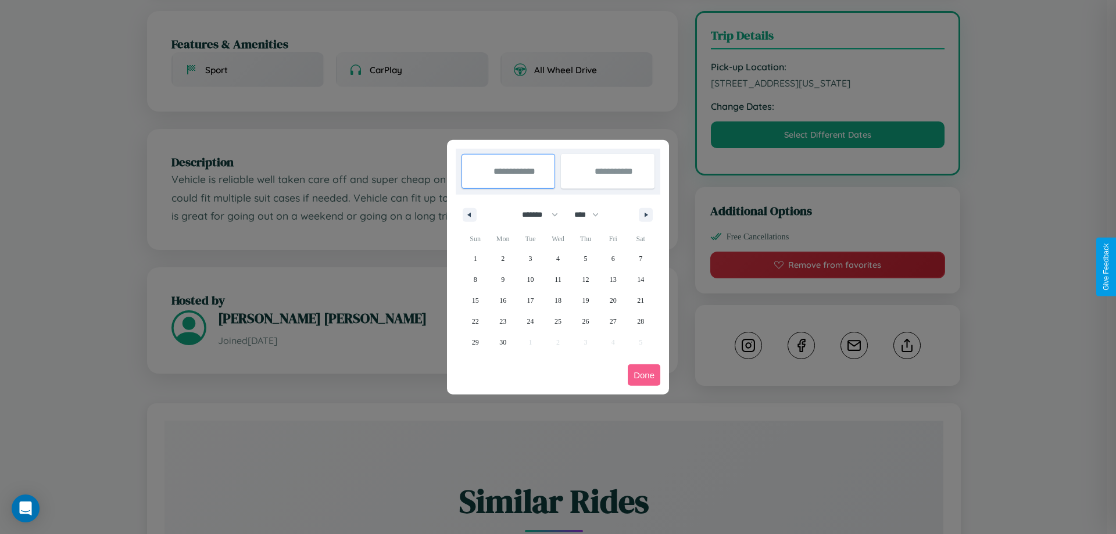
click at [592, 214] on select "**** **** **** **** **** **** **** **** **** **** **** **** **** **** **** ****…" at bounding box center [585, 214] width 35 height 19
select select "****"
click at [503, 321] on span "22" at bounding box center [502, 321] width 7 height 21
type input "**********"
click at [530, 342] on span "30" at bounding box center [530, 342] width 7 height 21
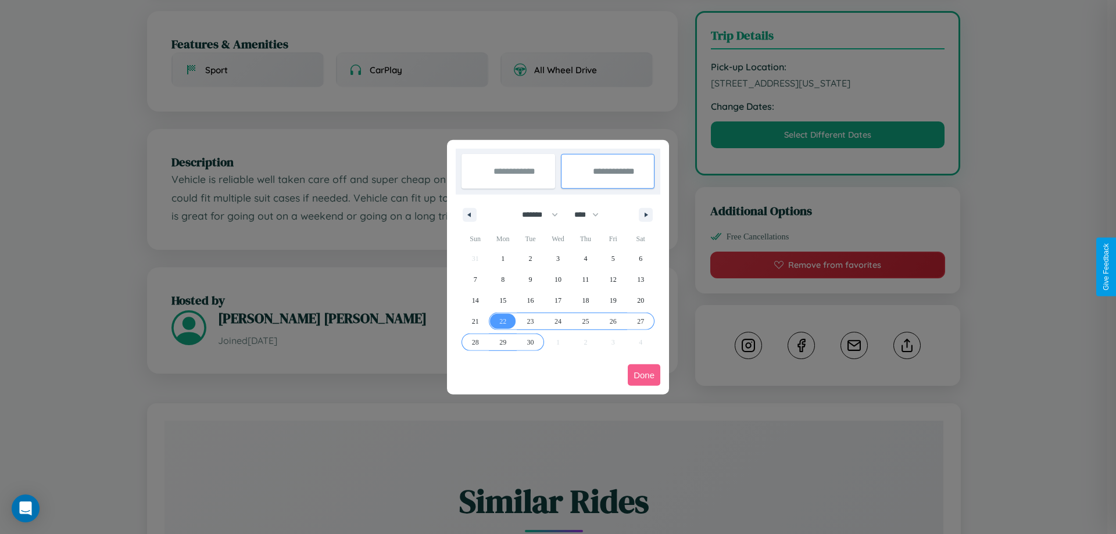
type input "**********"
click at [644, 375] on button "Done" at bounding box center [644, 375] width 33 height 22
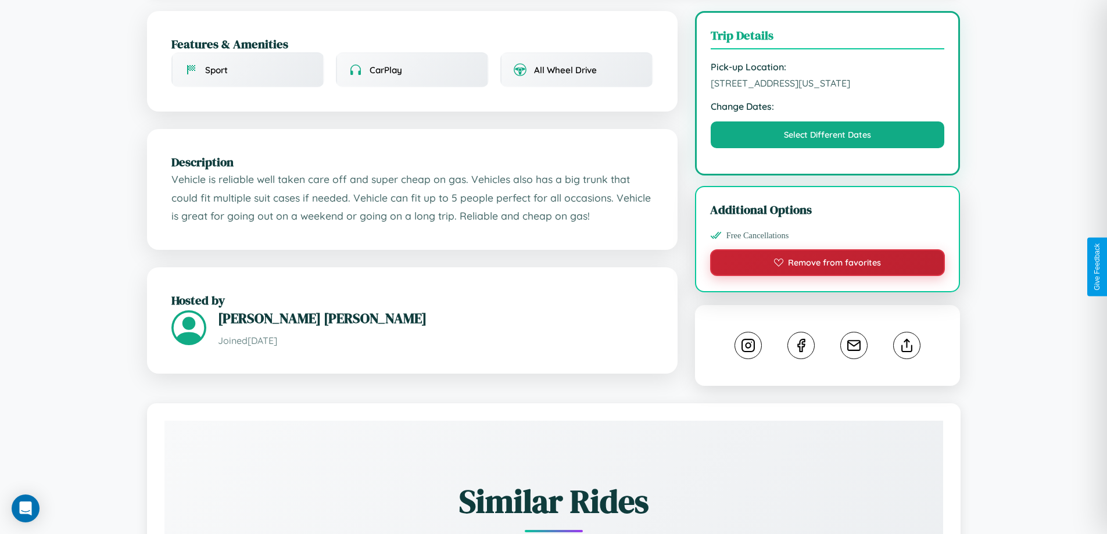
click at [828, 264] on button "Remove from favorites" at bounding box center [827, 262] width 235 height 27
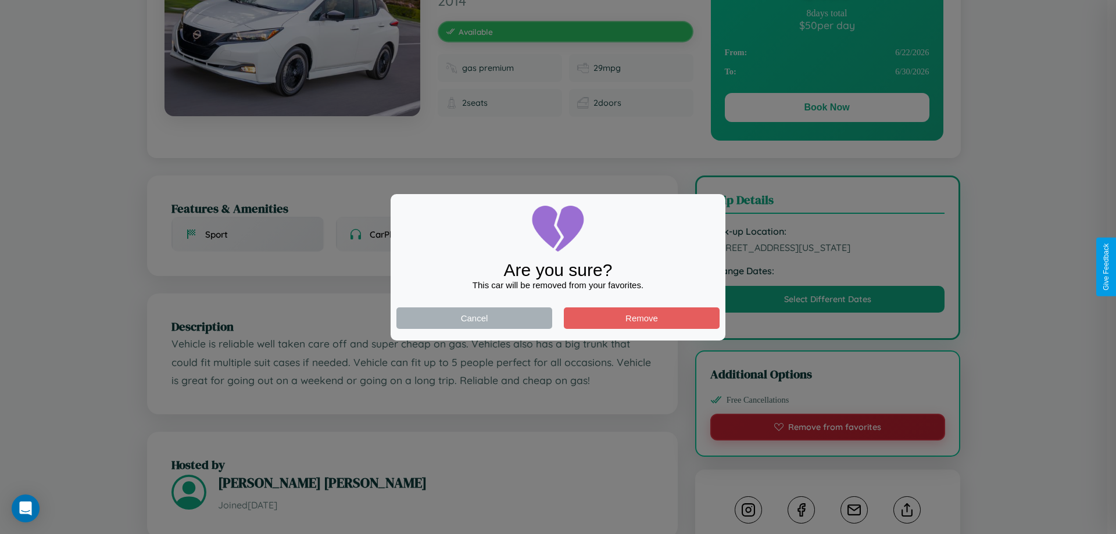
scroll to position [0, 0]
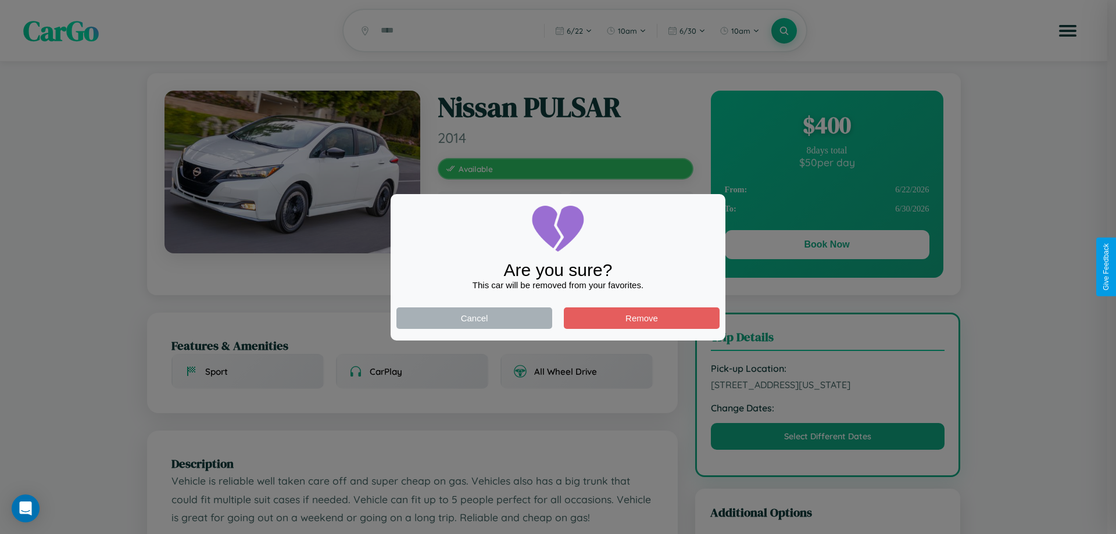
click at [826, 246] on div at bounding box center [558, 267] width 1116 height 534
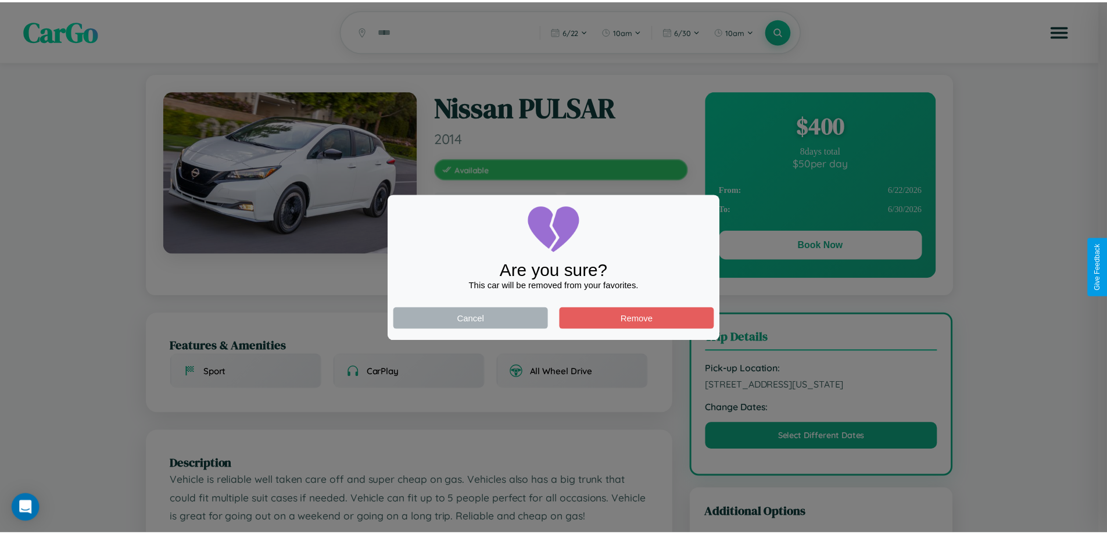
scroll to position [302, 0]
